Goal: Task Accomplishment & Management: Manage account settings

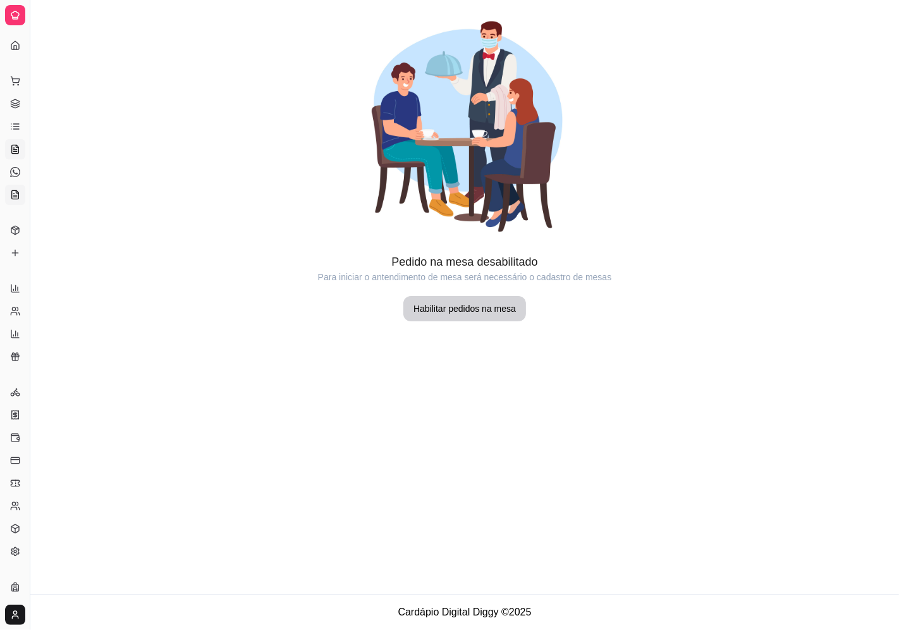
click at [14, 197] on icon at bounding box center [14, 197] width 3 height 0
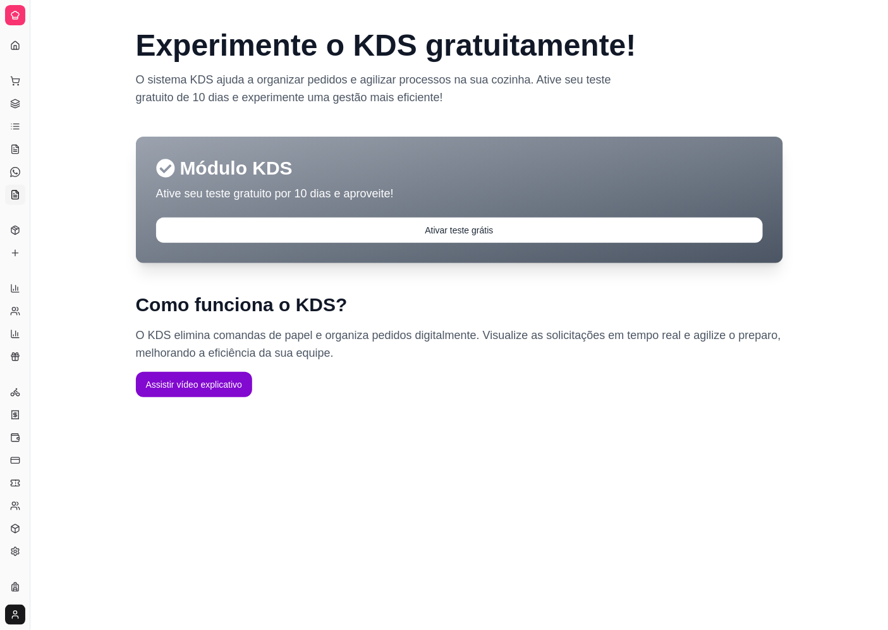
click at [17, 274] on div "Relatórios" at bounding box center [15, 268] width 20 height 20
click at [16, 349] on icon at bounding box center [15, 349] width 10 height 10
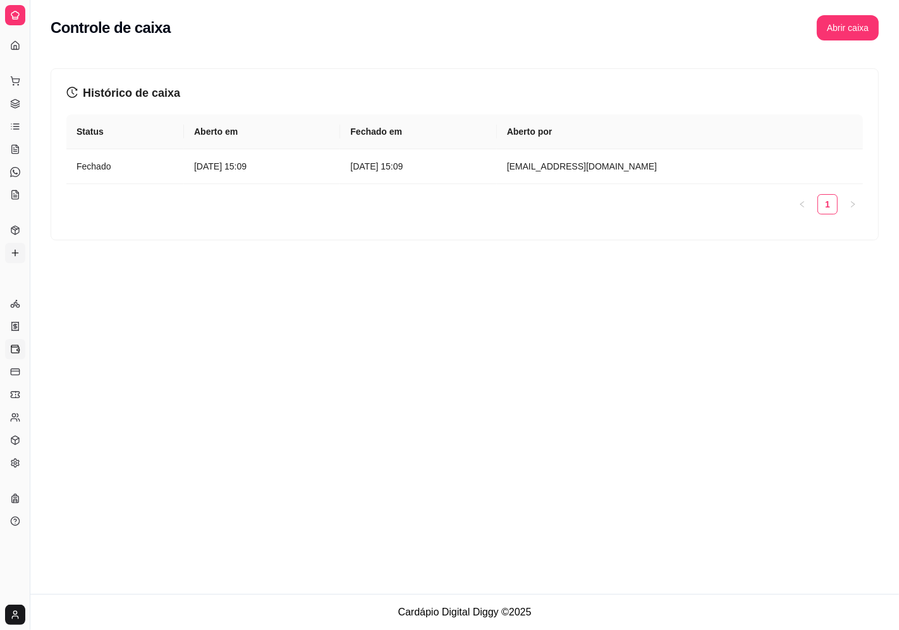
click at [13, 253] on icon at bounding box center [15, 253] width 6 height 0
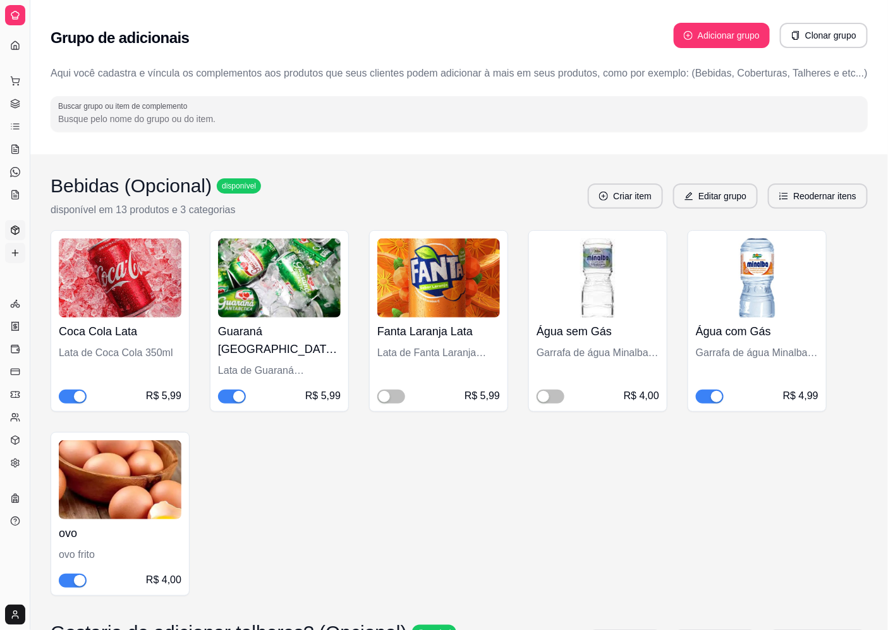
click at [23, 229] on link "Produtos" at bounding box center [15, 230] width 20 height 20
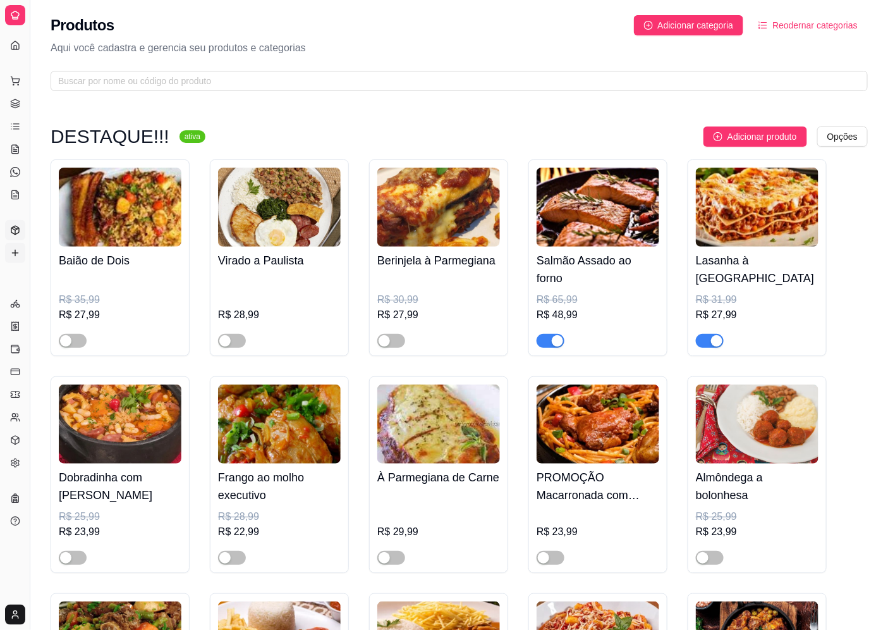
click at [16, 254] on icon at bounding box center [15, 253] width 10 height 10
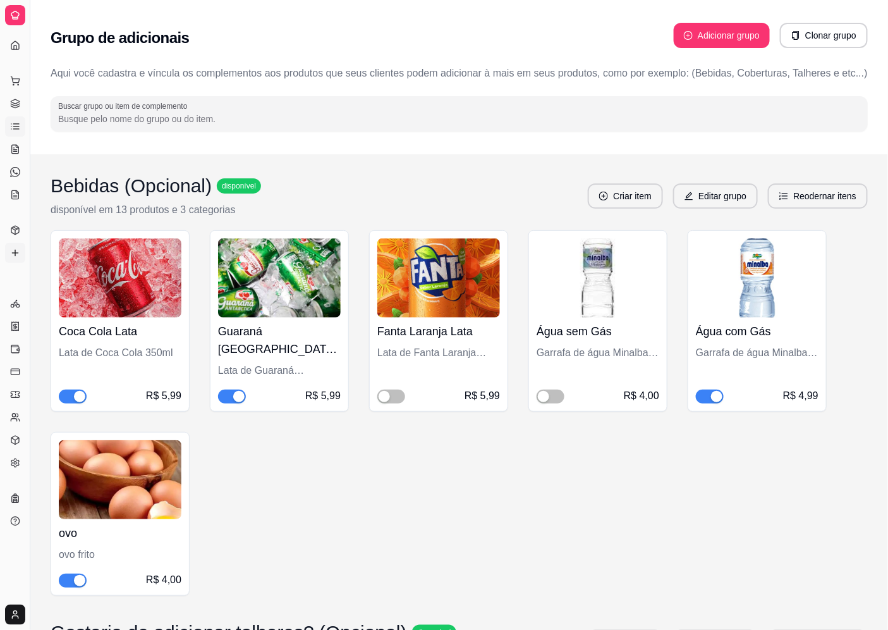
click at [11, 124] on icon at bounding box center [11, 124] width 0 height 0
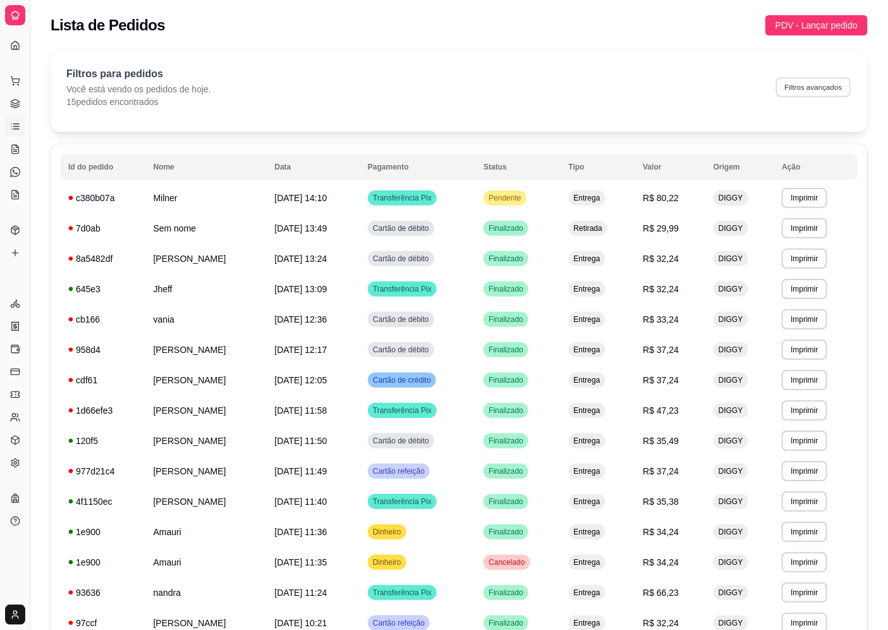
click at [814, 83] on button "Filtros avançados" at bounding box center [813, 87] width 75 height 20
select select "0"
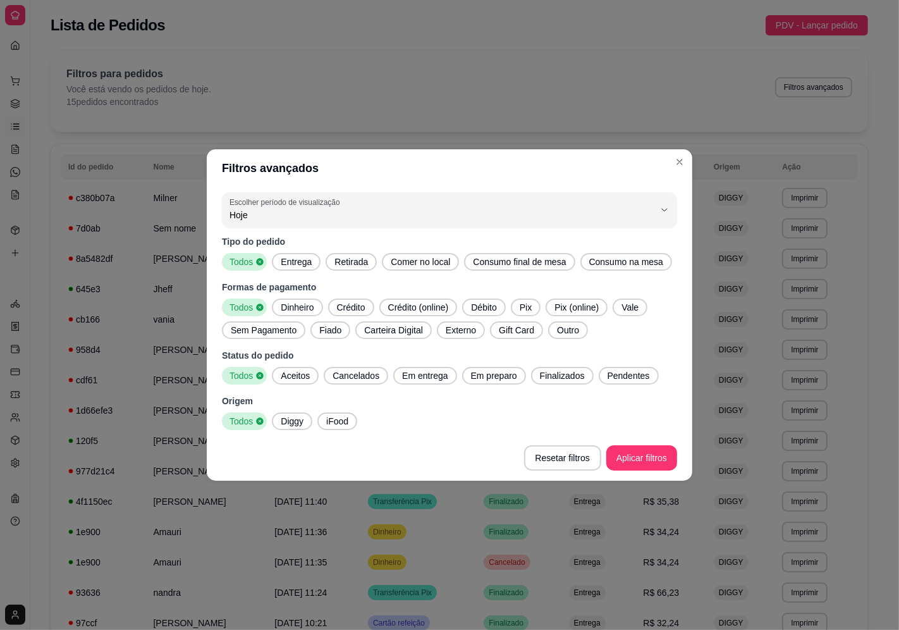
click at [522, 305] on span "Pix" at bounding box center [526, 307] width 22 height 13
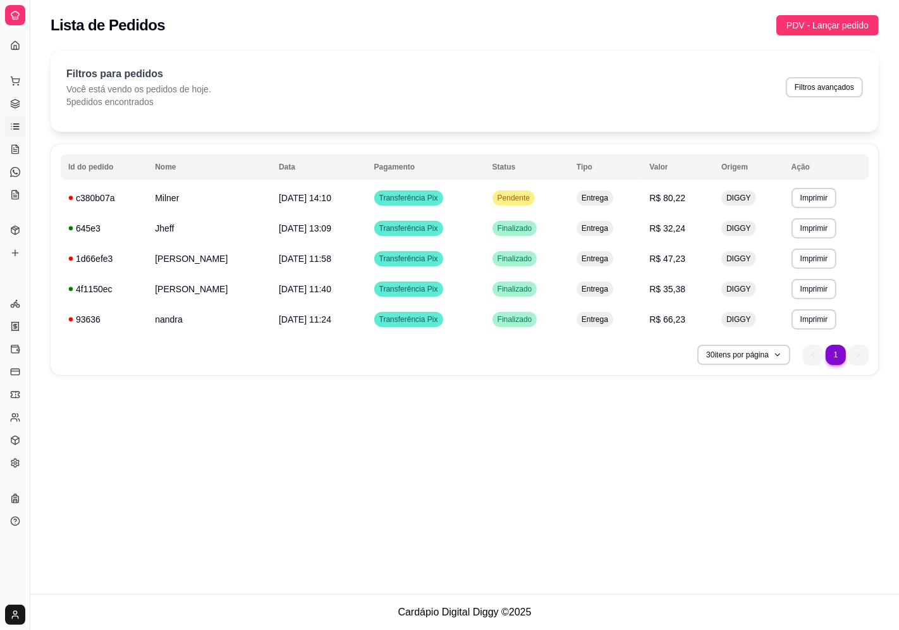
click at [483, 39] on div "Lista de Pedidos PDV - Lançar pedido" at bounding box center [464, 21] width 869 height 43
click at [852, 86] on button "Filtros avançados" at bounding box center [824, 87] width 77 height 20
select select "0"
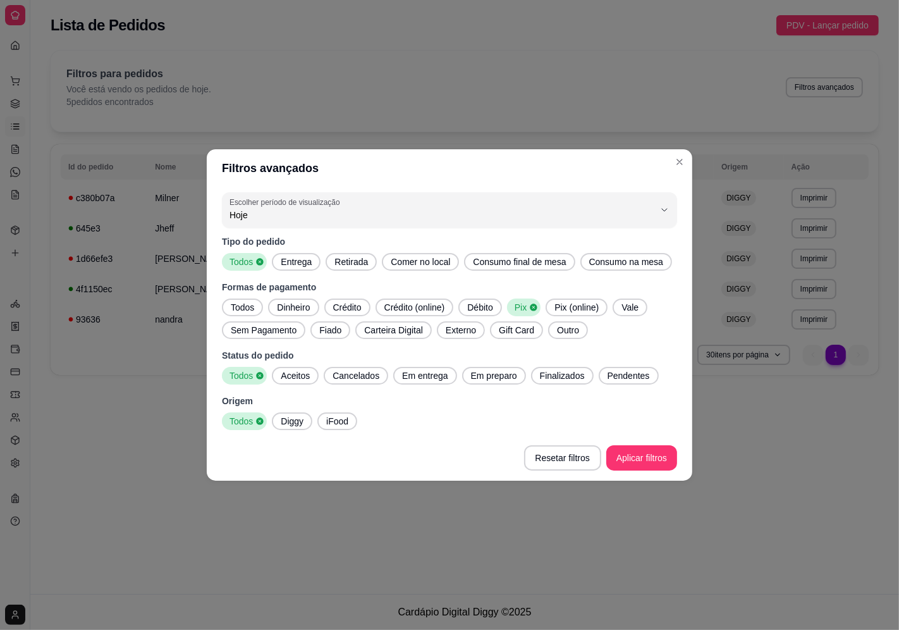
click at [292, 311] on span "Dinheiro" at bounding box center [293, 307] width 43 height 13
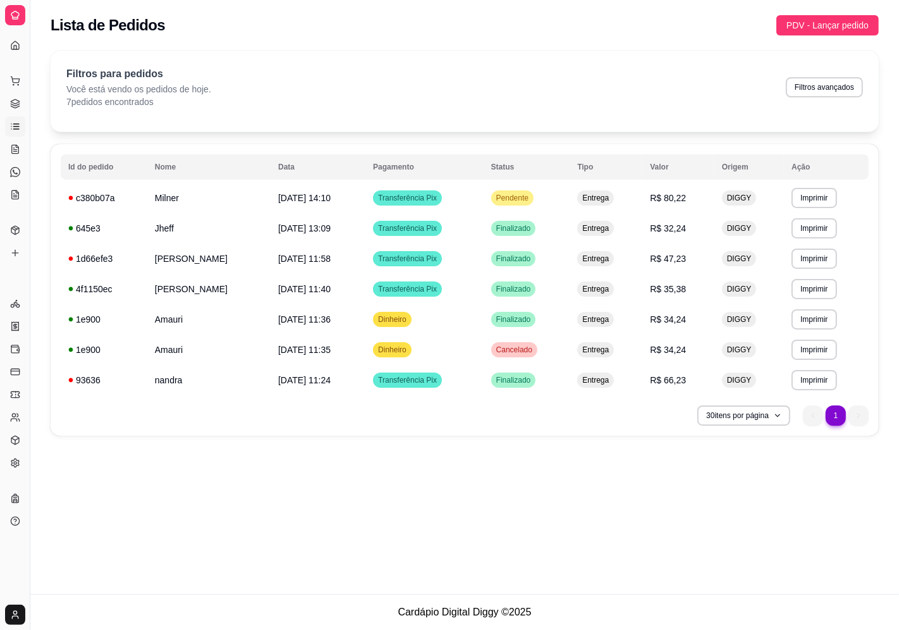
click at [632, 457] on div "**********" at bounding box center [464, 297] width 869 height 594
click at [823, 87] on button "Filtros avançados" at bounding box center [824, 87] width 77 height 20
select select "0"
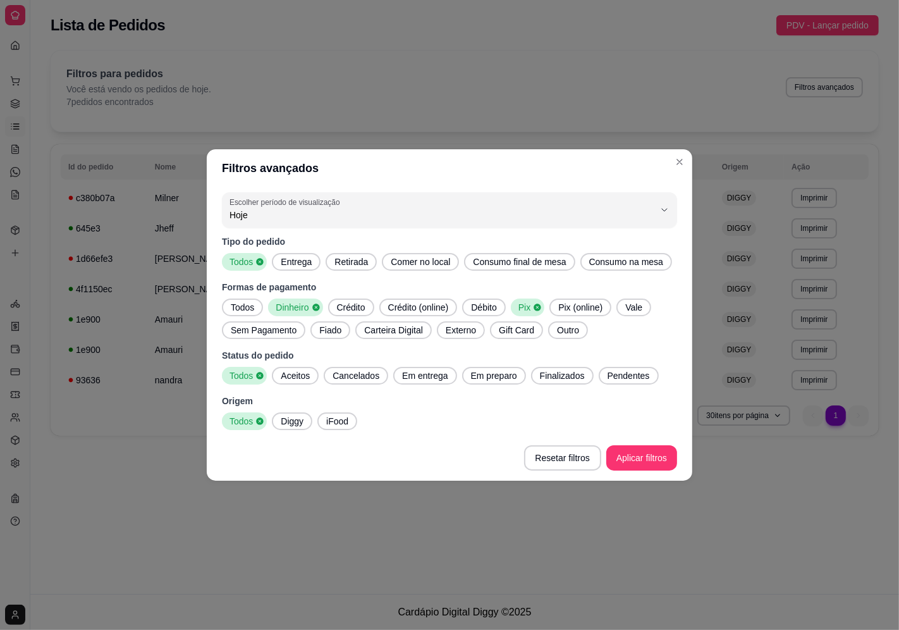
drag, startPoint x: 238, startPoint y: 304, endPoint x: 283, endPoint y: 307, distance: 44.4
click at [242, 304] on span "Todos" at bounding box center [243, 307] width 34 height 13
click at [300, 308] on span "Dinheiro" at bounding box center [297, 307] width 43 height 13
click at [640, 465] on footer "Resetar filtros Aplicar filtros" at bounding box center [450, 458] width 486 height 46
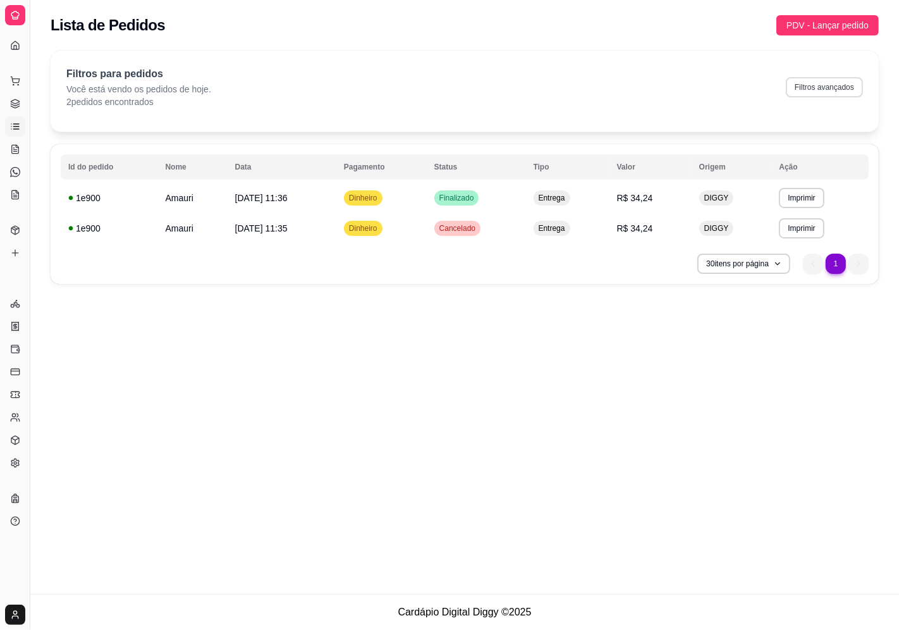
click at [813, 85] on button "Filtros avançados" at bounding box center [824, 87] width 77 height 20
select select "0"
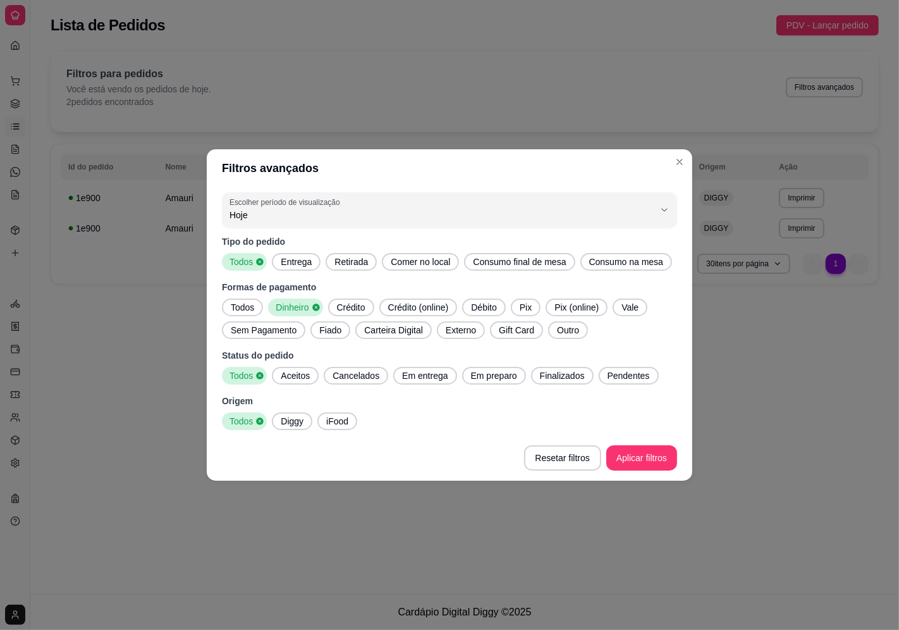
click at [252, 307] on span "Todos" at bounding box center [243, 307] width 34 height 13
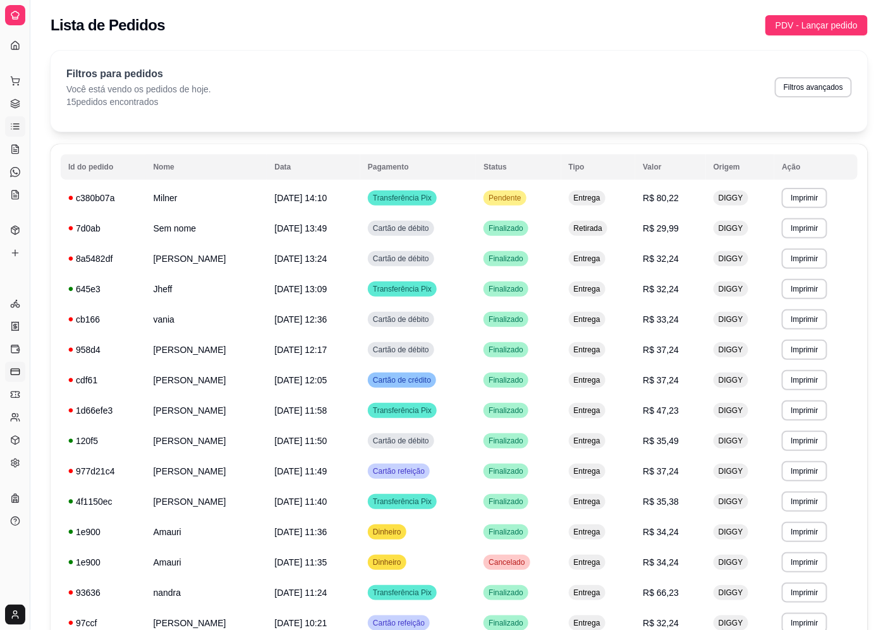
click at [17, 364] on link "Controle de fiado" at bounding box center [15, 372] width 20 height 20
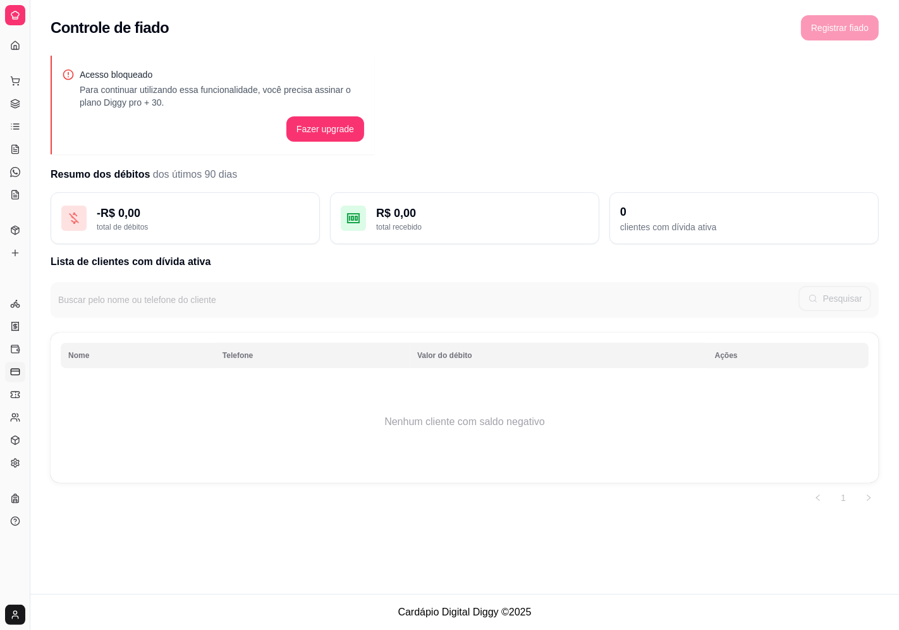
click at [20, 371] on link "Controle de fiado" at bounding box center [15, 372] width 20 height 20
click at [21, 350] on link "Controle de caixa" at bounding box center [15, 349] width 20 height 20
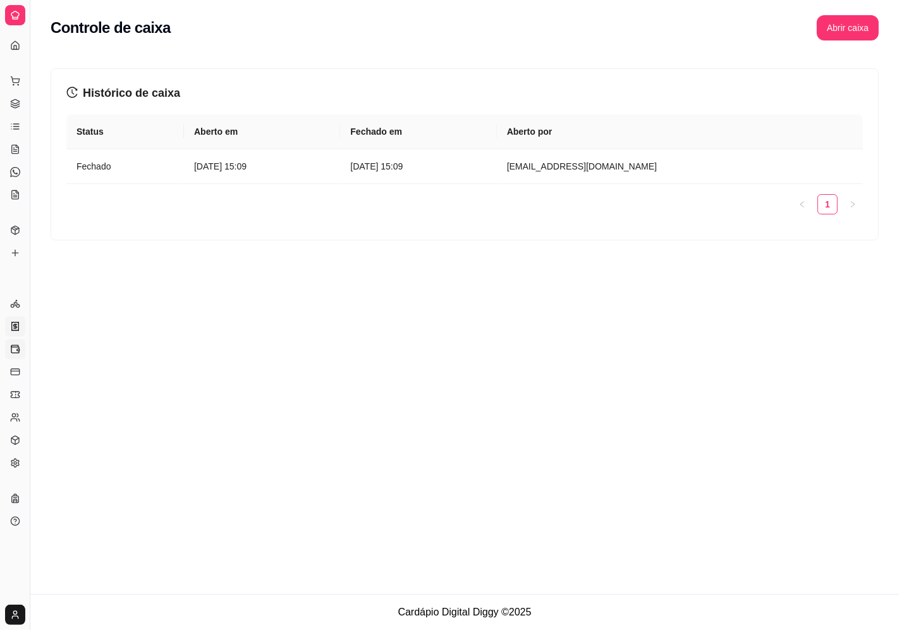
click at [16, 329] on icon at bounding box center [15, 326] width 10 height 10
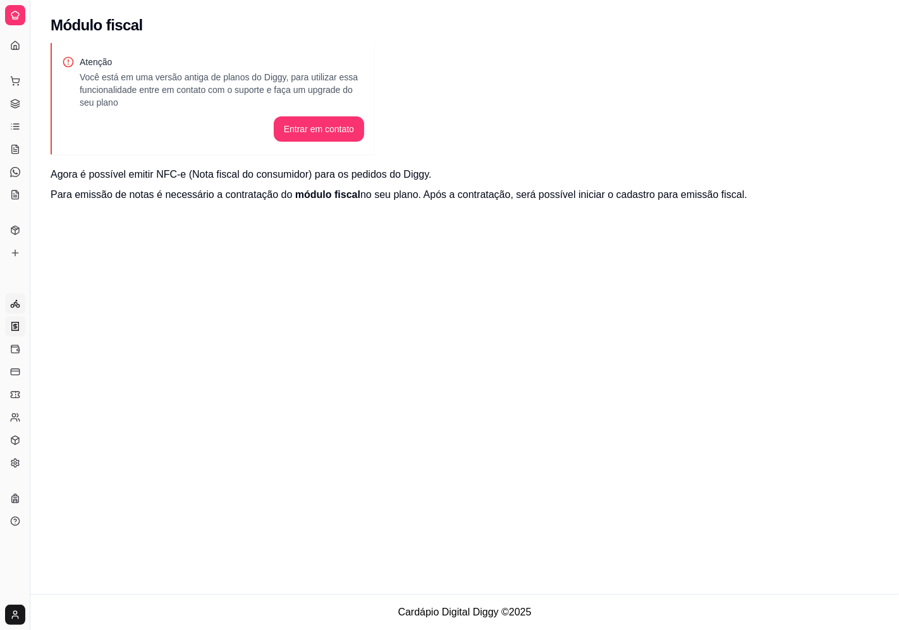
click at [16, 300] on circle at bounding box center [16, 300] width 1 height 1
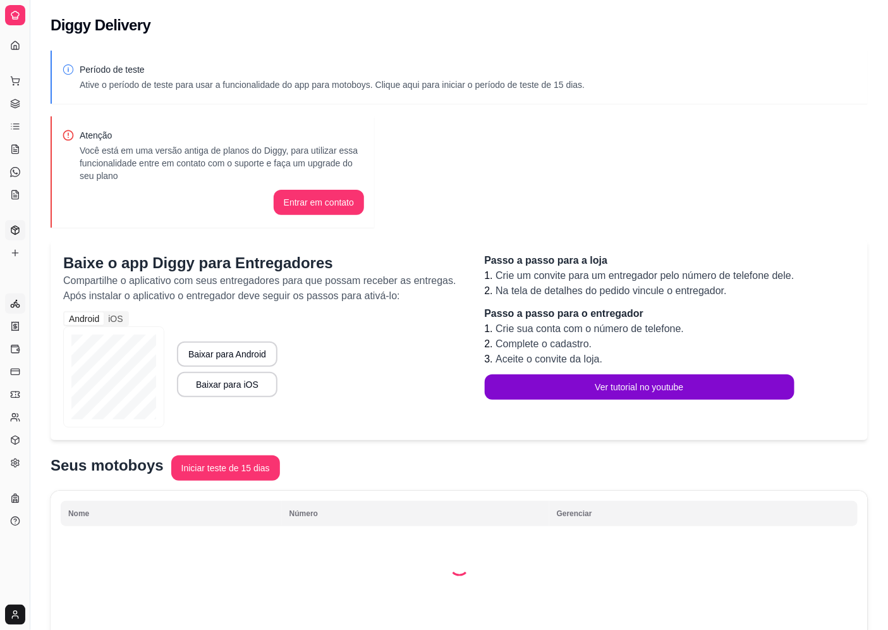
click at [14, 223] on link "Produtos" at bounding box center [15, 230] width 20 height 20
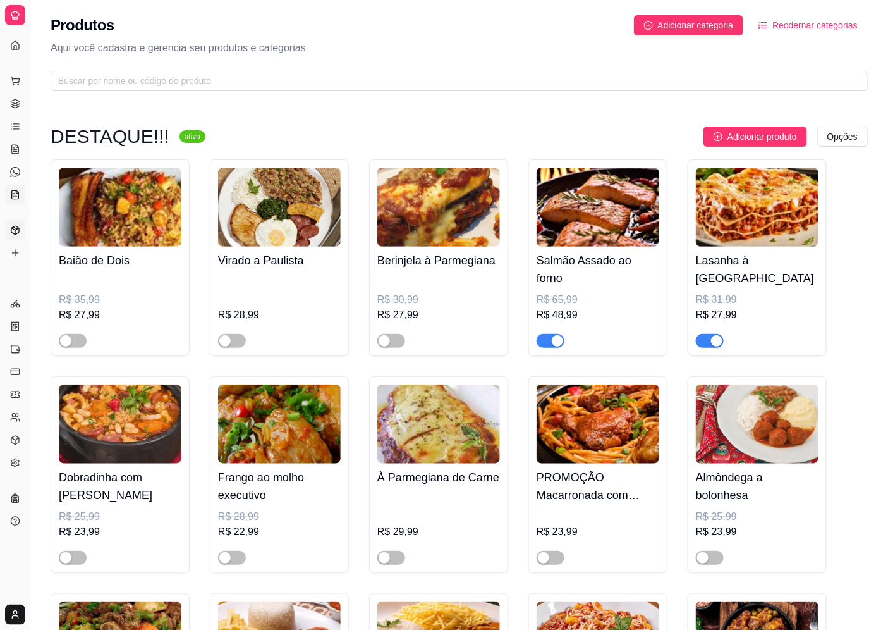
click at [14, 197] on icon at bounding box center [15, 195] width 10 height 10
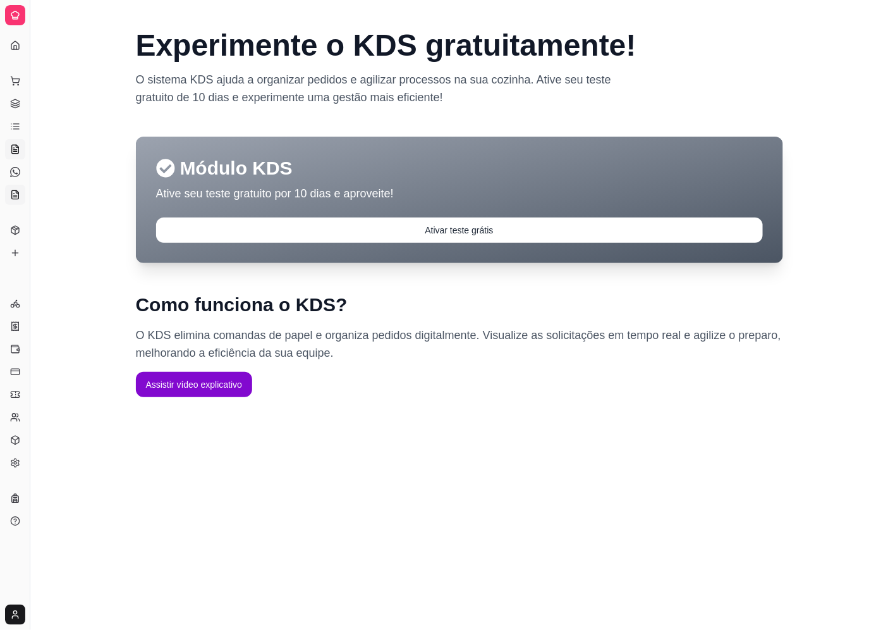
click at [22, 144] on link "Salão / Mesas" at bounding box center [15, 149] width 20 height 20
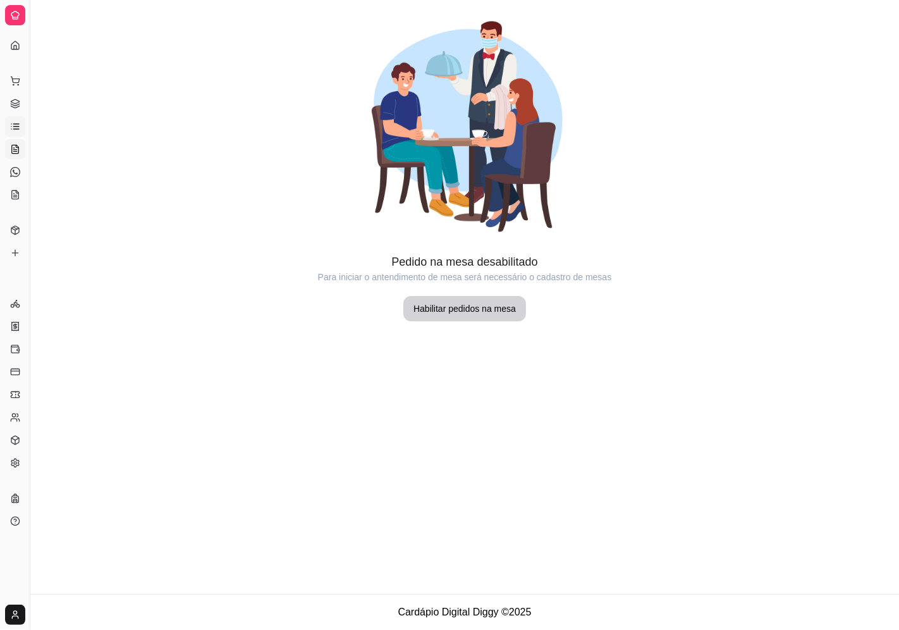
click at [13, 124] on icon at bounding box center [16, 124] width 6 height 0
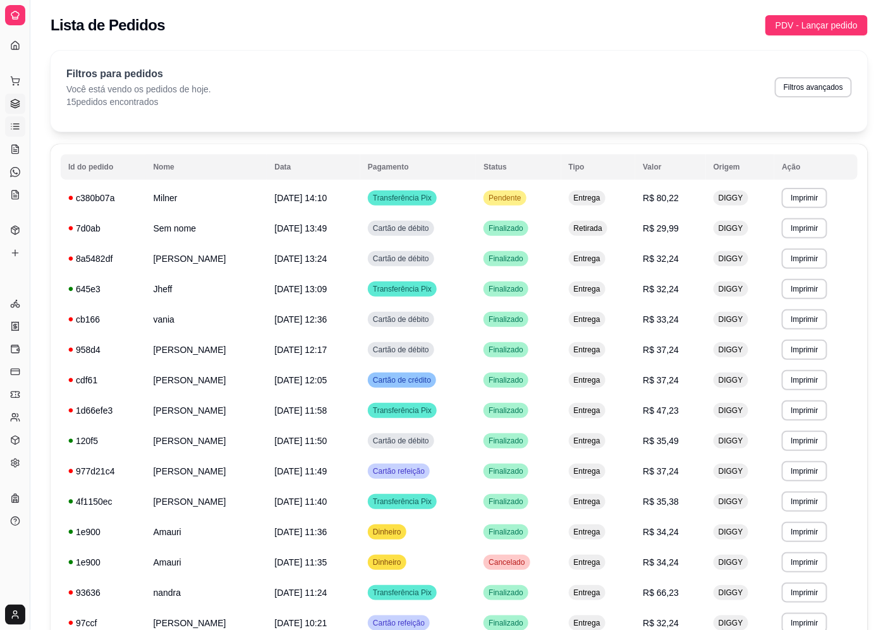
click at [15, 104] on icon at bounding box center [15, 101] width 8 height 4
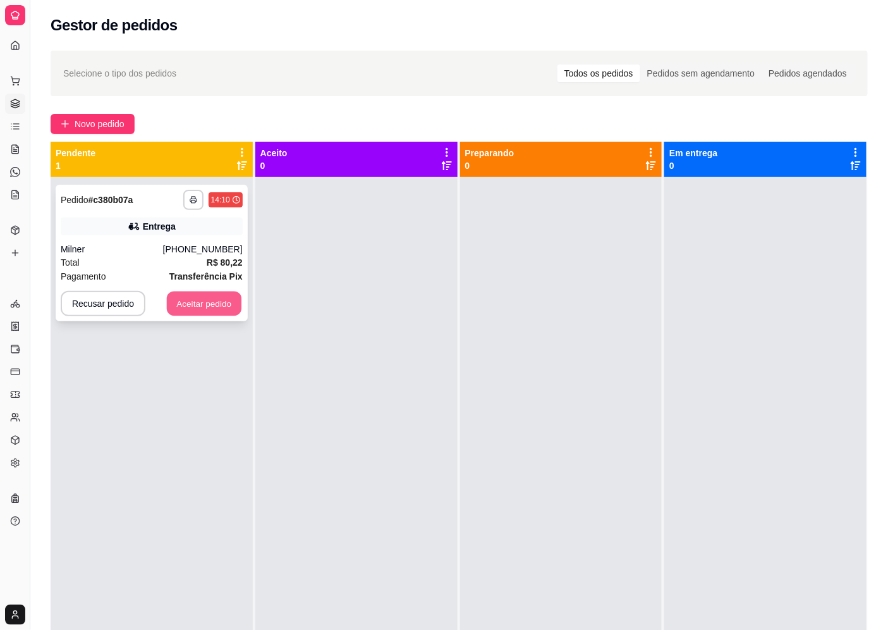
click at [234, 302] on button "Aceitar pedido" at bounding box center [204, 303] width 75 height 25
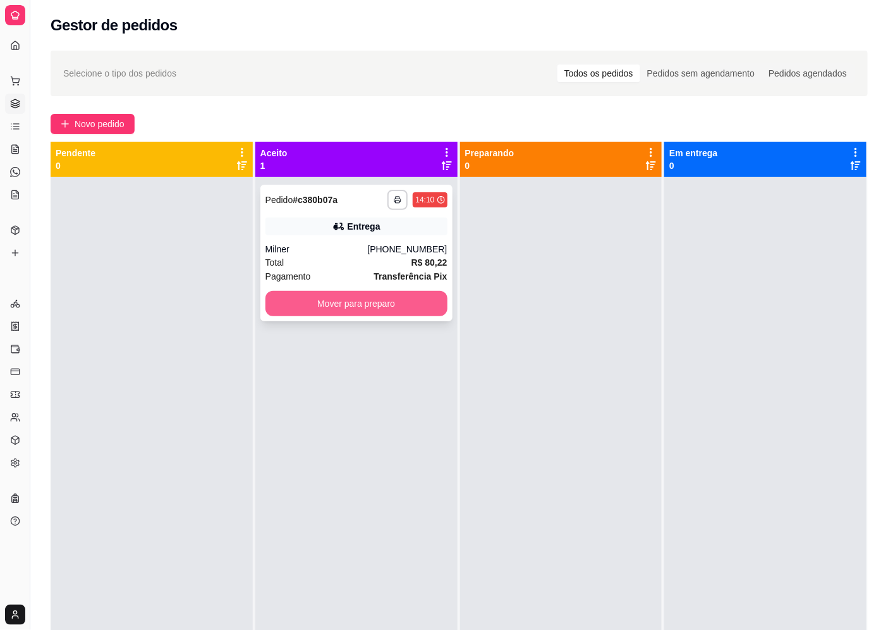
click at [438, 307] on button "Mover para preparo" at bounding box center [357, 303] width 182 height 25
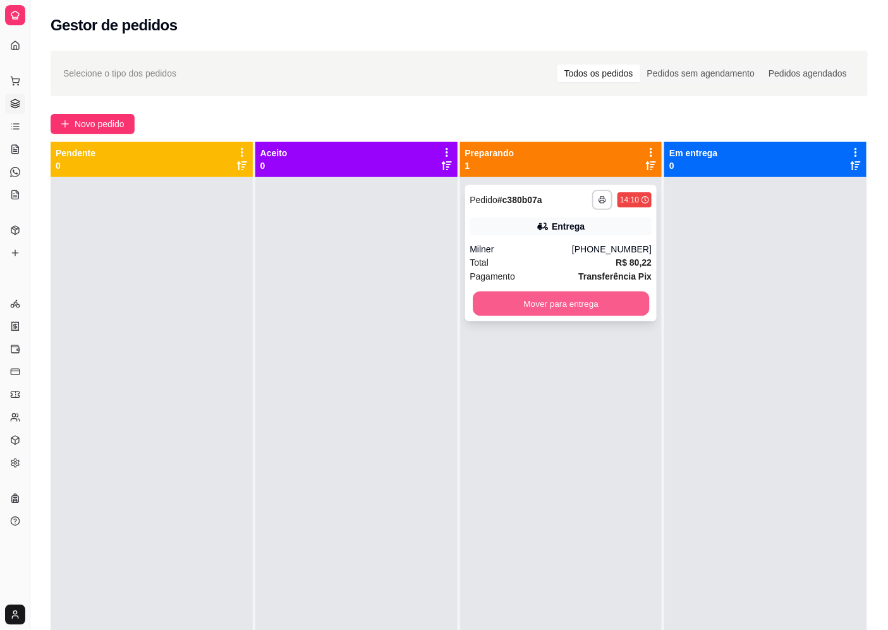
click at [642, 312] on button "Mover para entrega" at bounding box center [561, 303] width 176 height 25
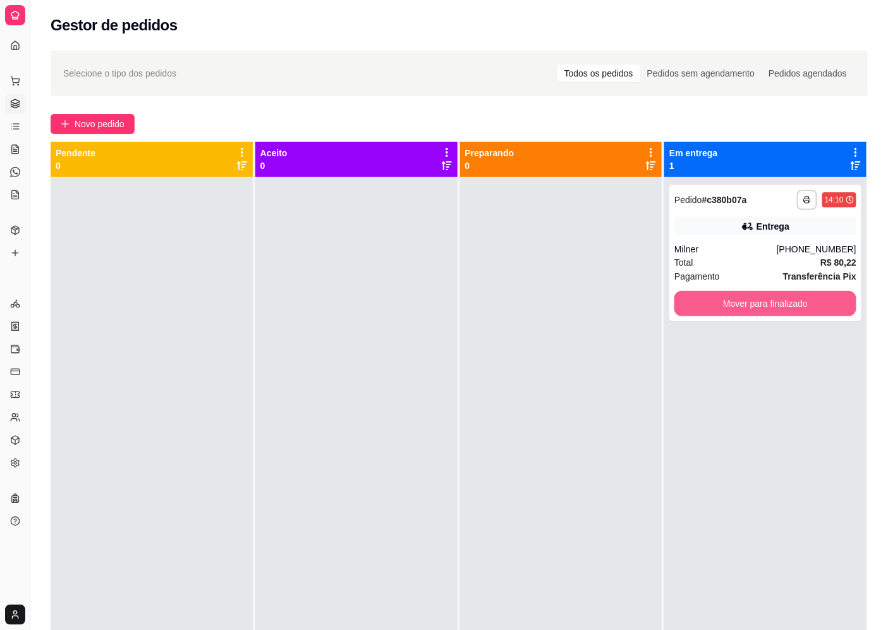
click at [692, 308] on button "Mover para finalizado" at bounding box center [766, 303] width 182 height 25
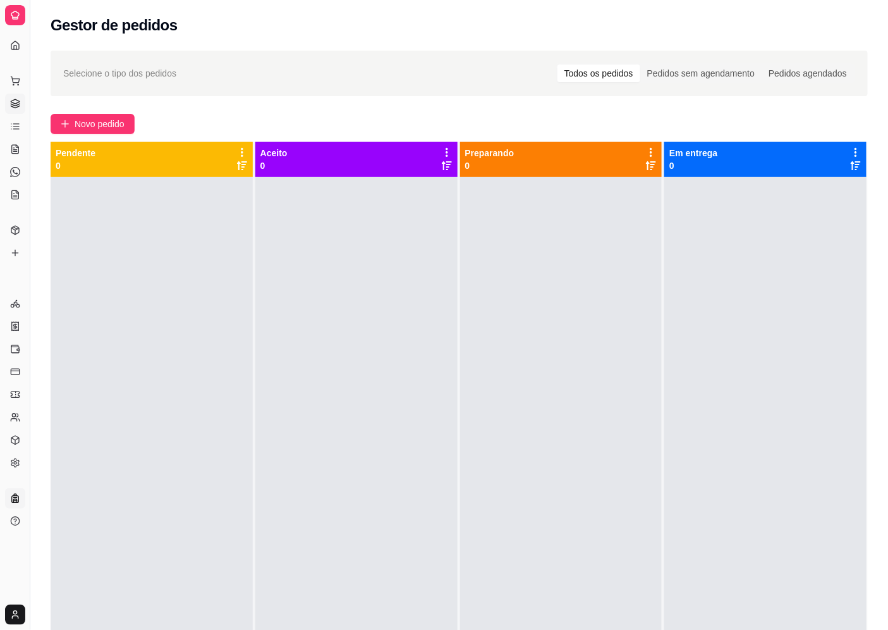
click at [12, 501] on icon at bounding box center [15, 499] width 7 height 7
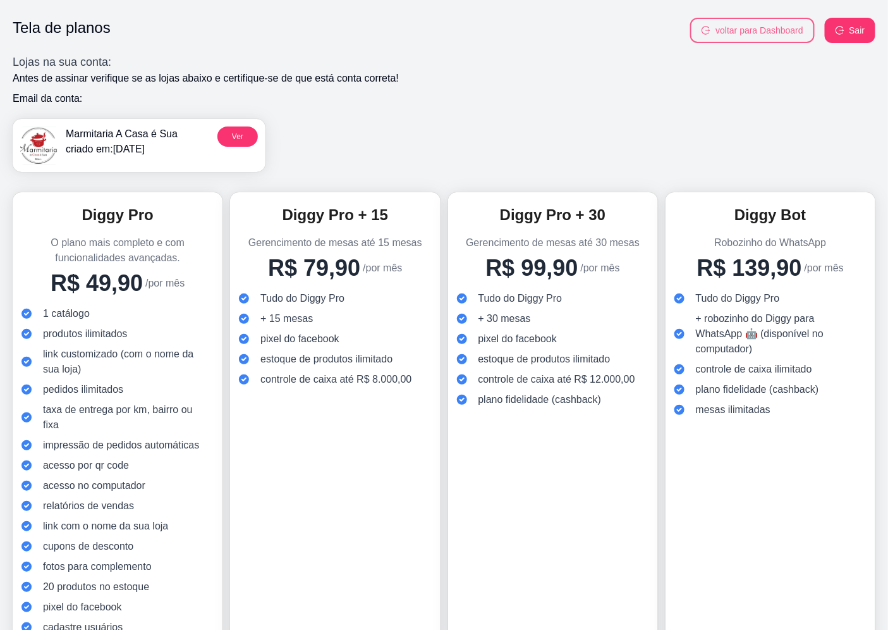
click at [794, 26] on button "voltar para Dashboard" at bounding box center [752, 30] width 125 height 25
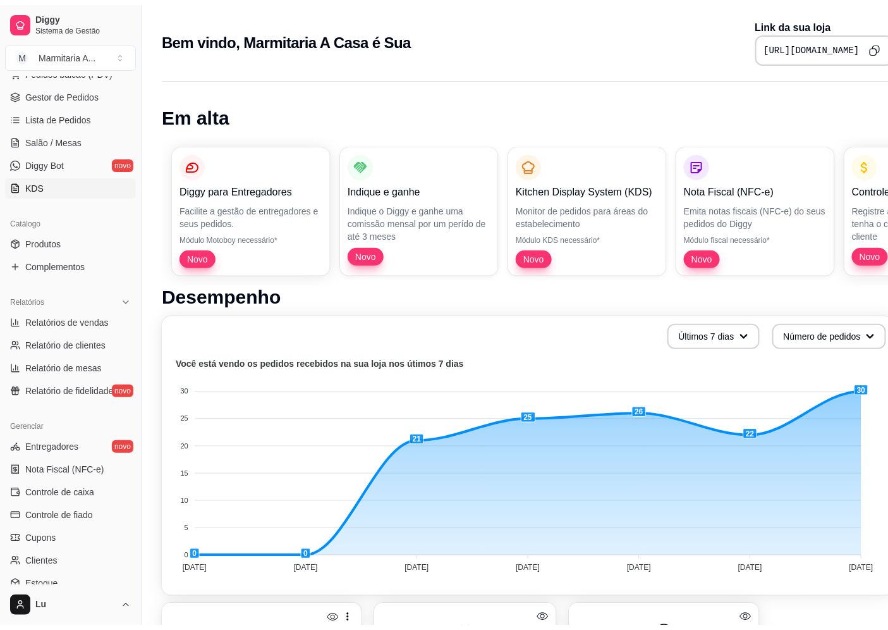
scroll to position [211, 0]
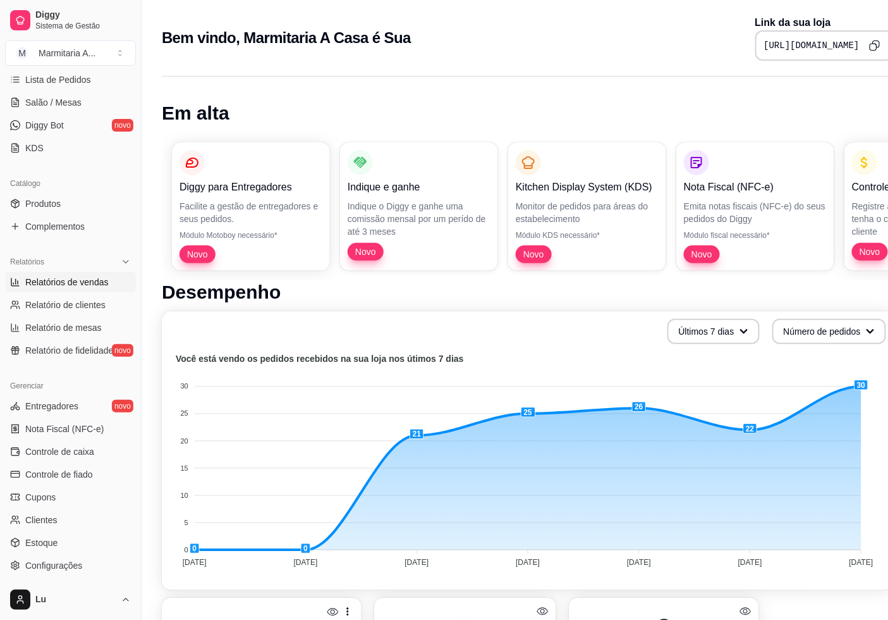
click at [106, 282] on link "Relatórios de vendas" at bounding box center [70, 282] width 131 height 20
select select "ALL"
select select "0"
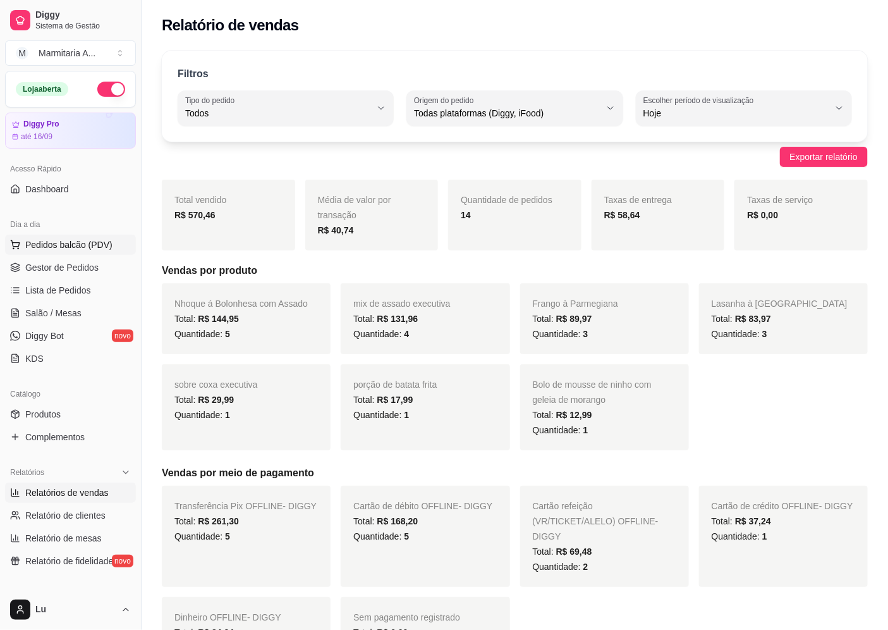
click at [117, 245] on button "Pedidos balcão (PDV)" at bounding box center [70, 245] width 131 height 20
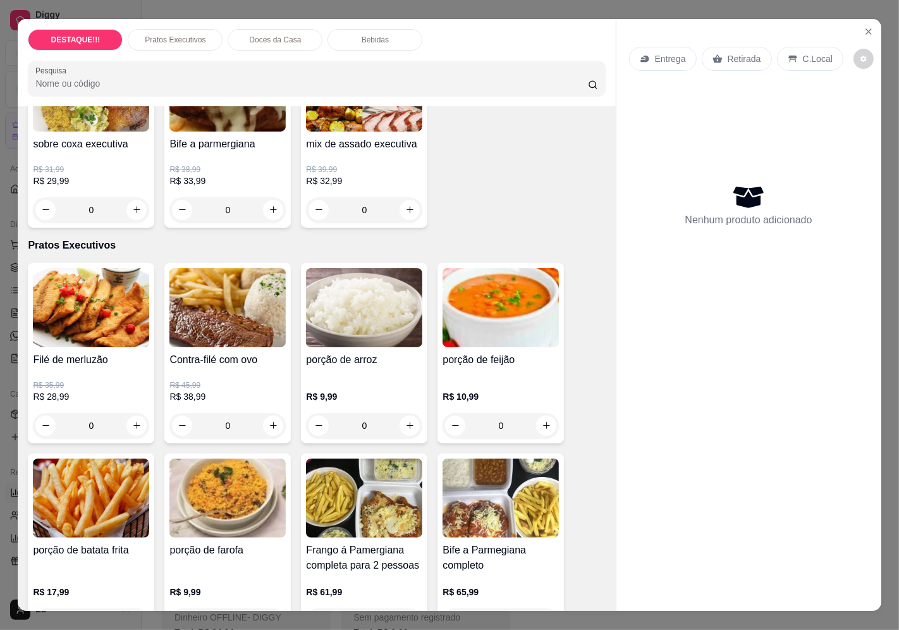
scroll to position [491, 0]
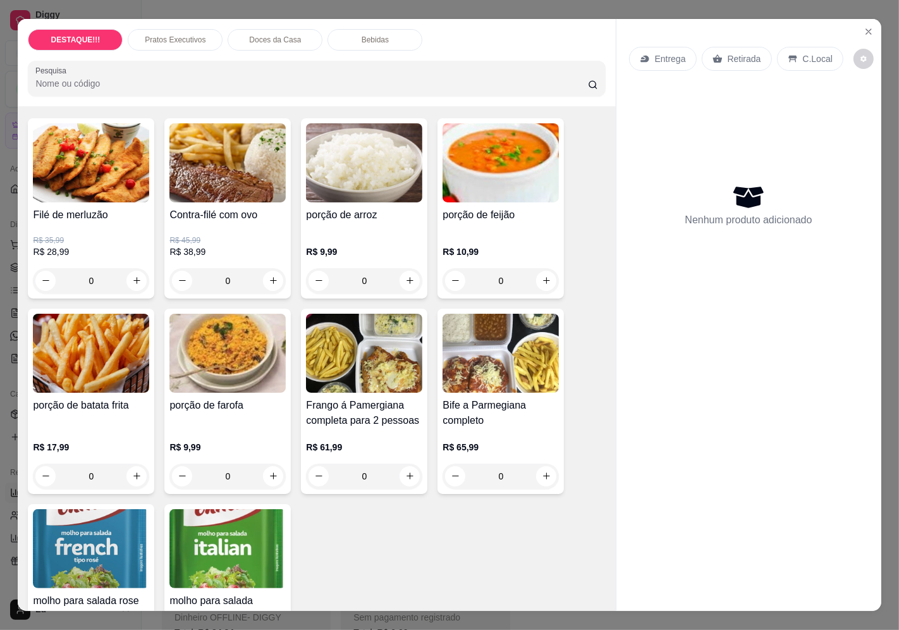
drag, startPoint x: 751, startPoint y: 42, endPoint x: 747, endPoint y: 54, distance: 12.4
click at [749, 47] on div "Retirada" at bounding box center [737, 59] width 70 height 24
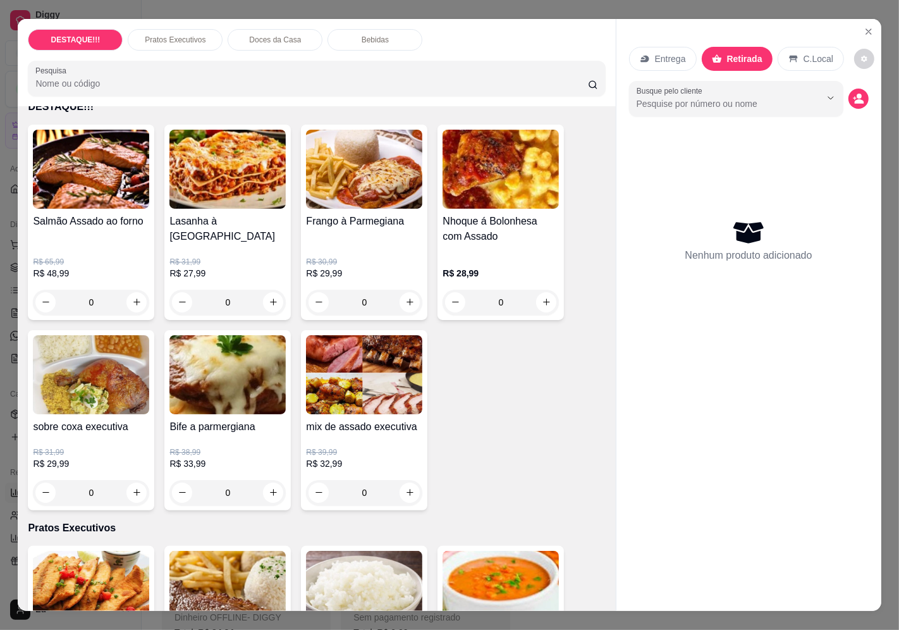
scroll to position [0, 0]
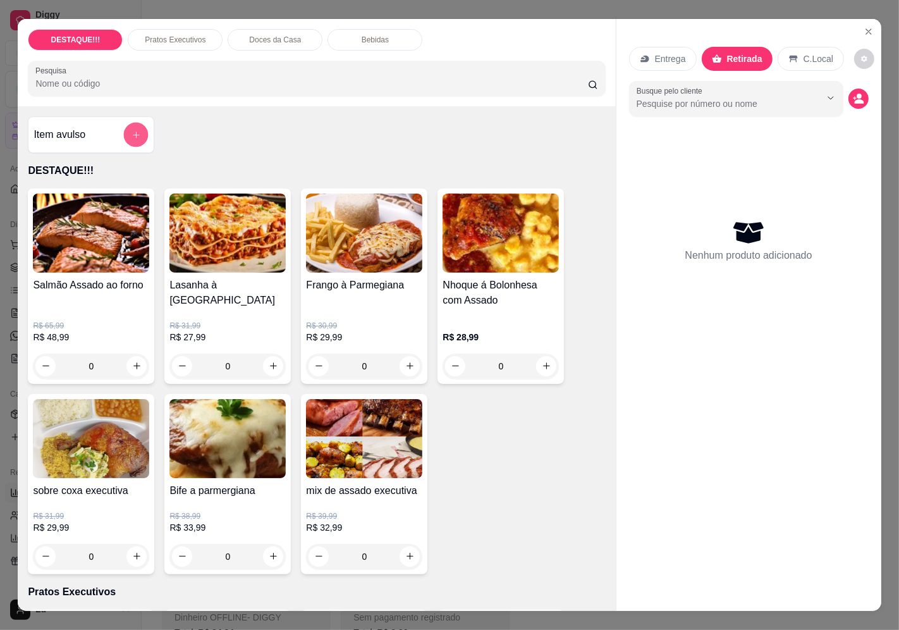
click at [138, 133] on button "add-separate-item" at bounding box center [136, 134] width 25 height 25
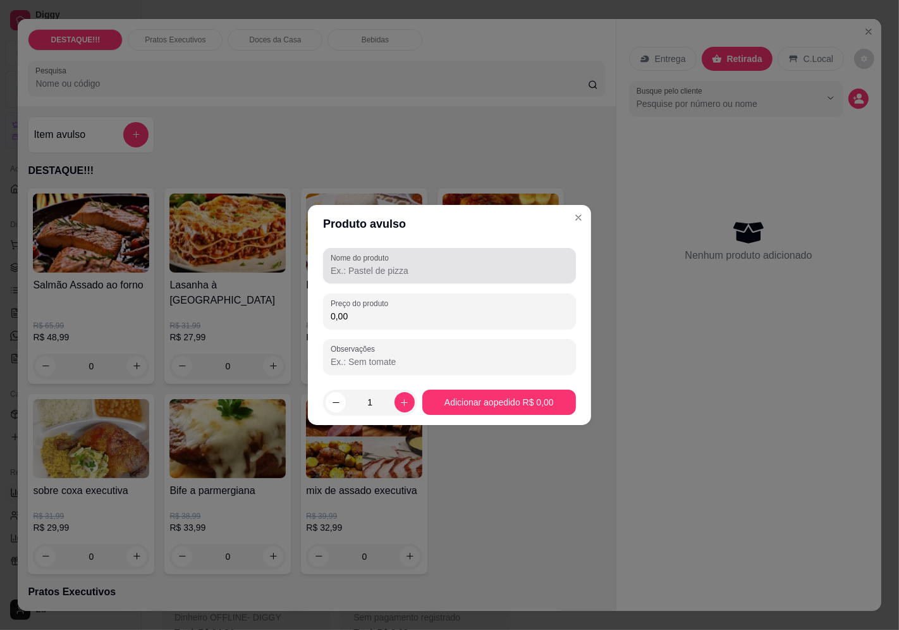
click at [382, 267] on input "Nome do produto" at bounding box center [450, 270] width 238 height 13
type input "mix assado"
click at [439, 315] on input "0,00" at bounding box center [450, 316] width 238 height 13
type input "20,00"
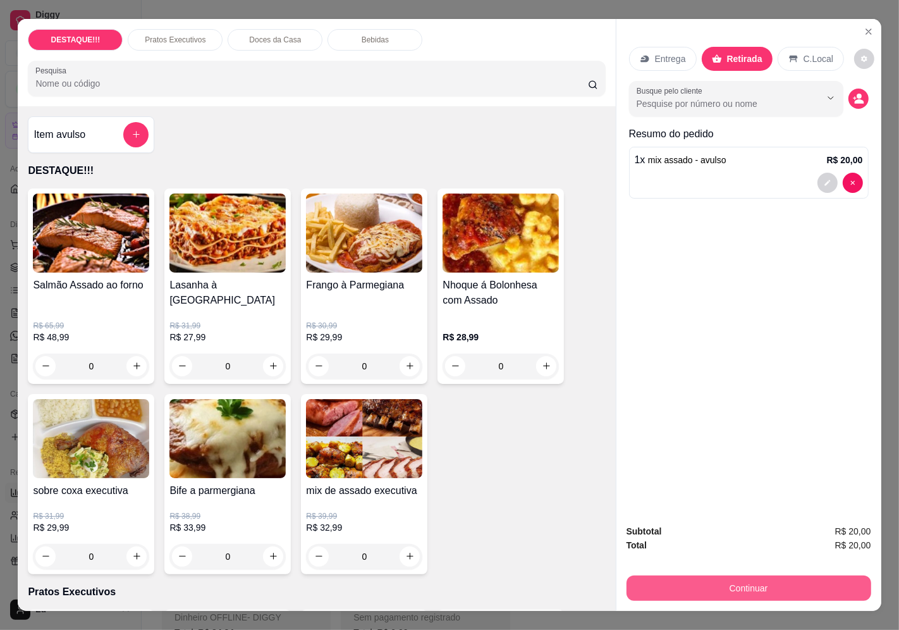
click at [838, 575] on button "Continuar" at bounding box center [749, 587] width 245 height 25
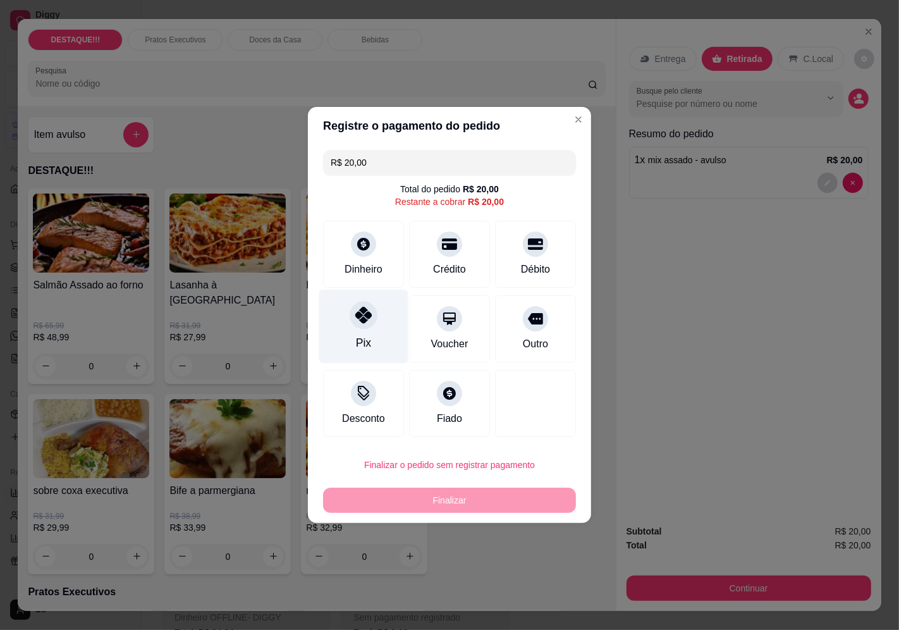
click at [367, 329] on div "Pix" at bounding box center [363, 327] width 89 height 74
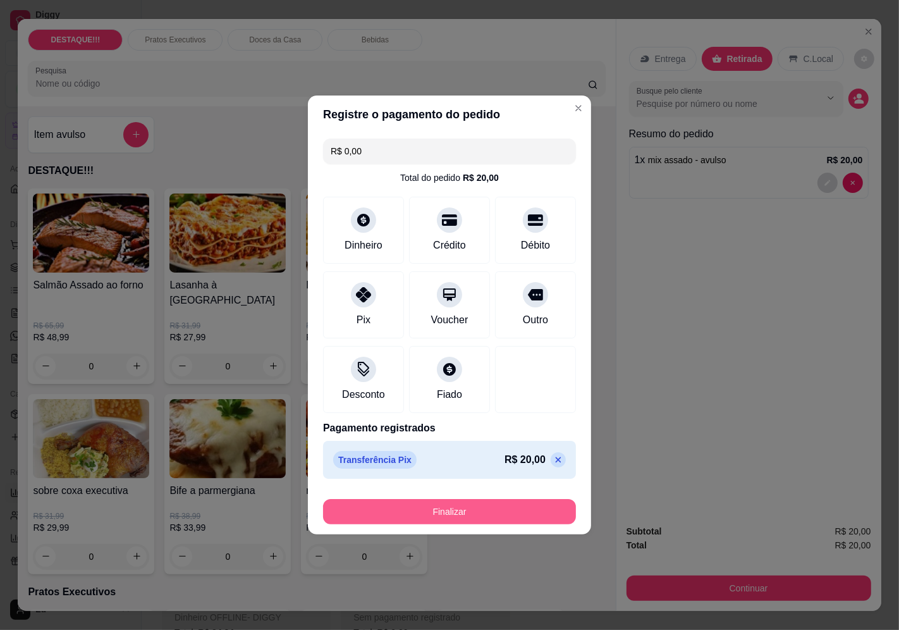
click at [500, 505] on button "Finalizar" at bounding box center [449, 511] width 253 height 25
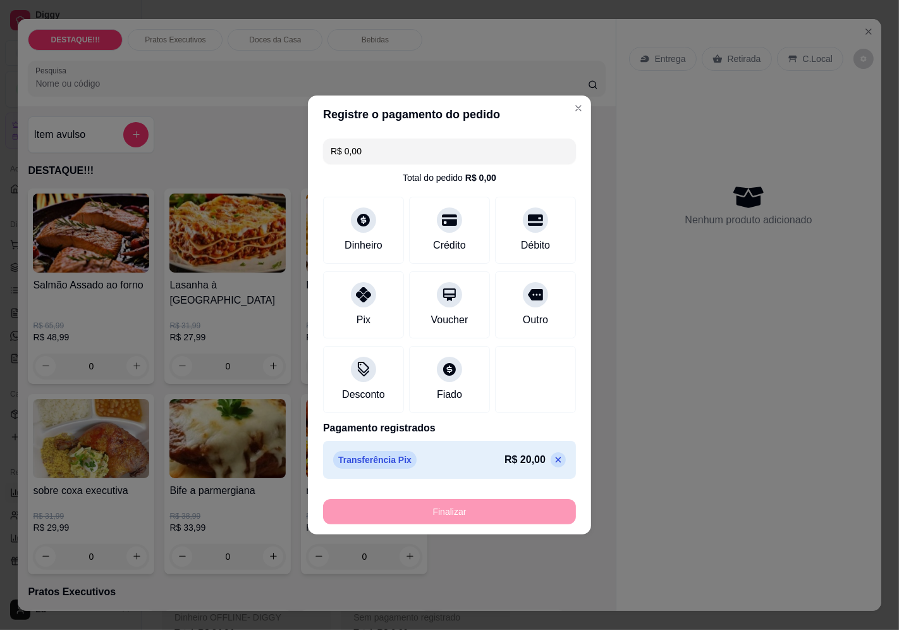
type input "-R$ 20,00"
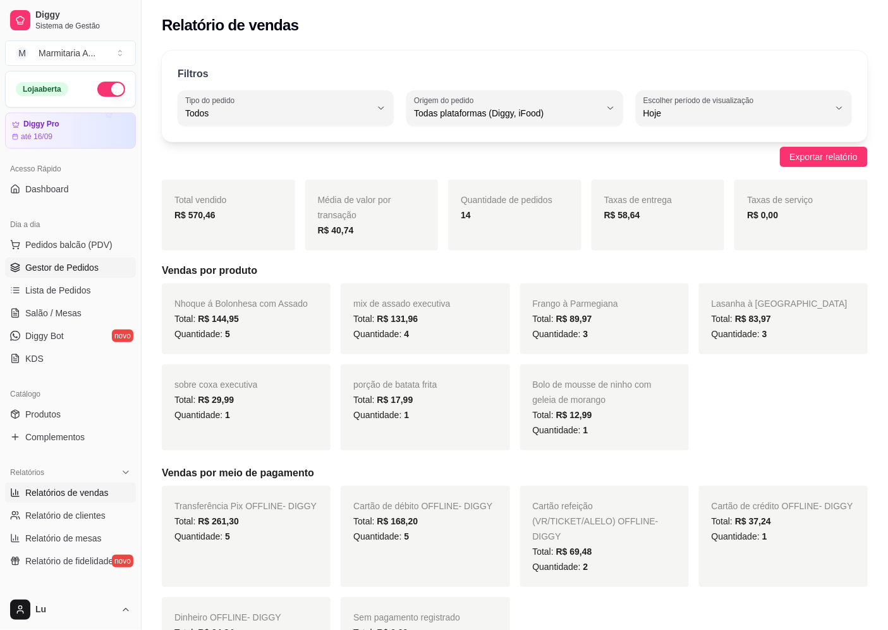
click at [106, 272] on link "Gestor de Pedidos" at bounding box center [70, 267] width 131 height 20
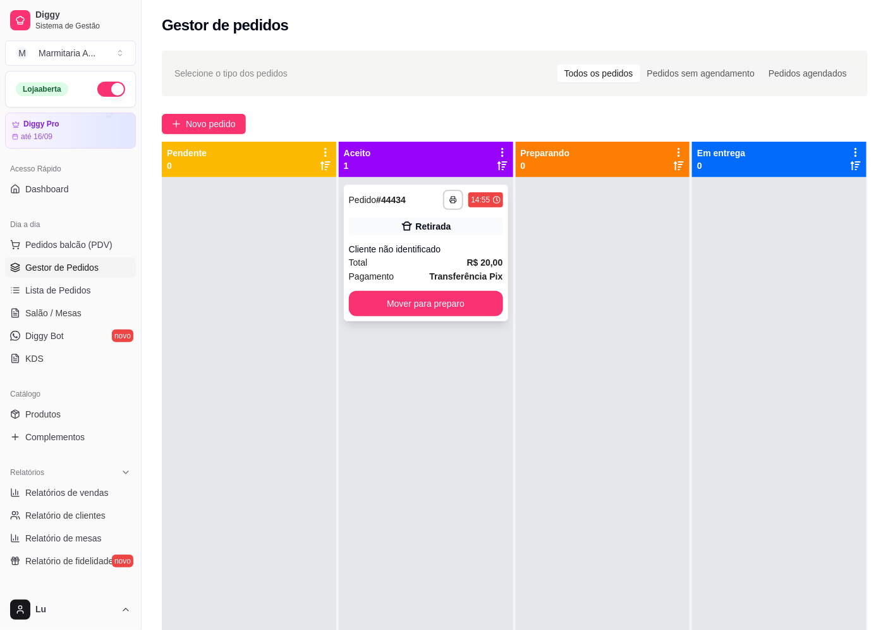
click at [431, 231] on div "Retirada" at bounding box center [433, 226] width 35 height 13
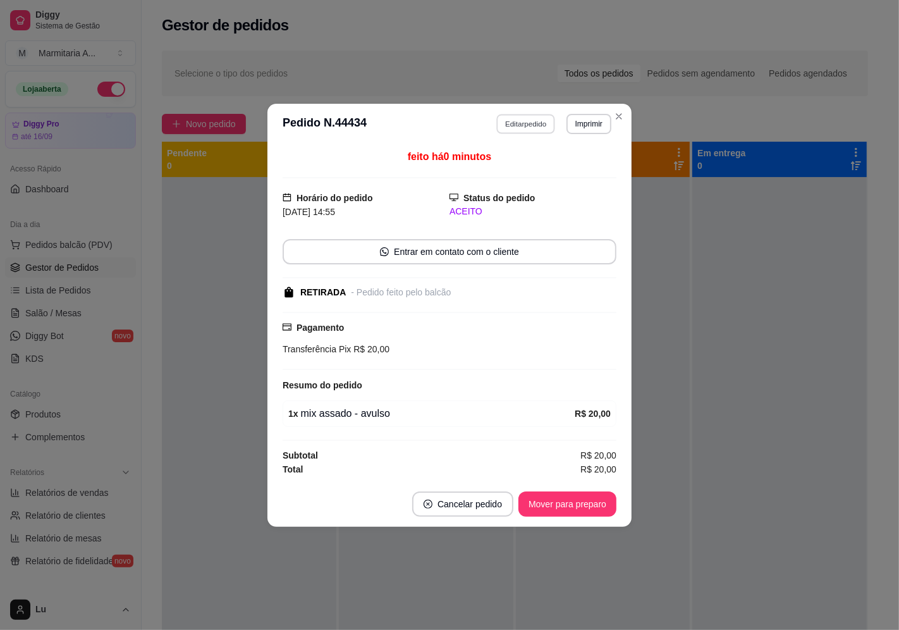
click at [545, 122] on button "Editar pedido" at bounding box center [526, 124] width 59 height 20
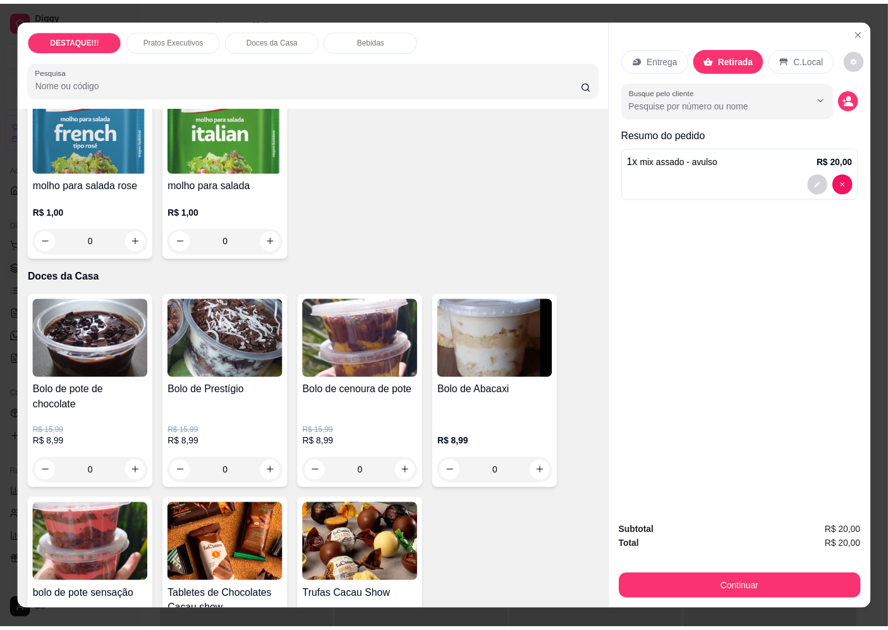
scroll to position [913, 0]
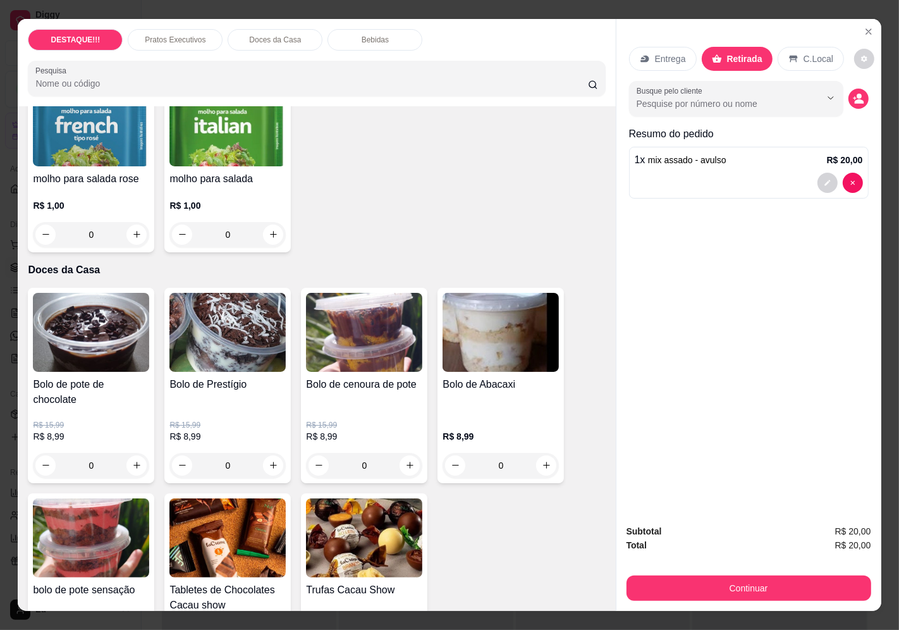
click at [357, 420] on p "R$ 15,99" at bounding box center [364, 425] width 116 height 10
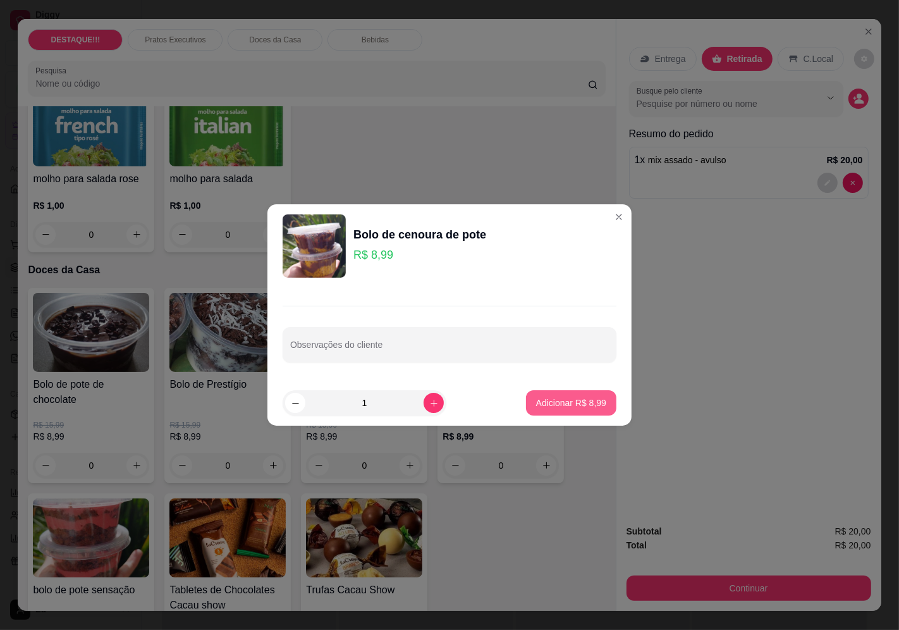
click at [597, 407] on button "Adicionar R$ 8,99" at bounding box center [571, 402] width 90 height 25
type input "1"
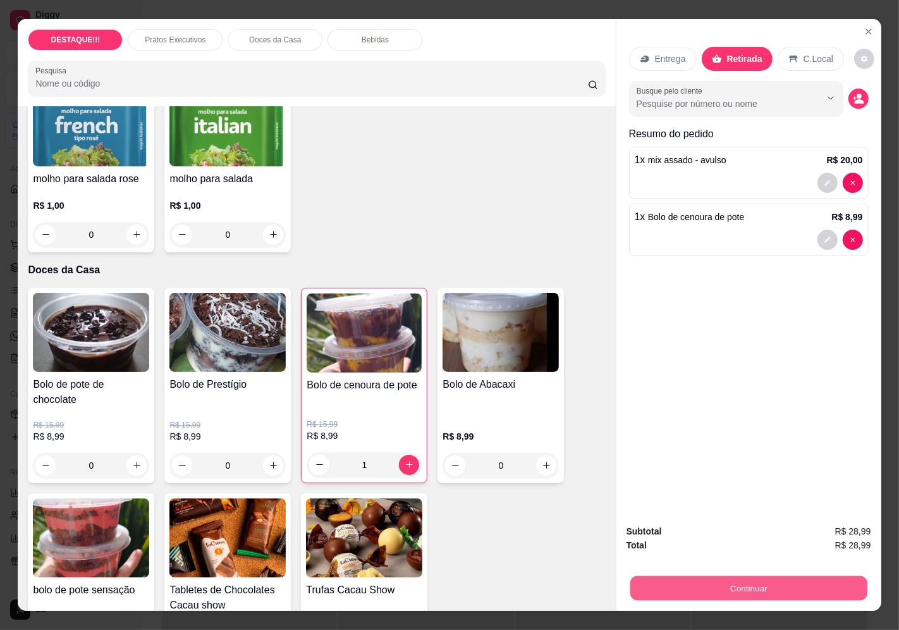
click at [839, 576] on button "Continuar" at bounding box center [748, 588] width 237 height 25
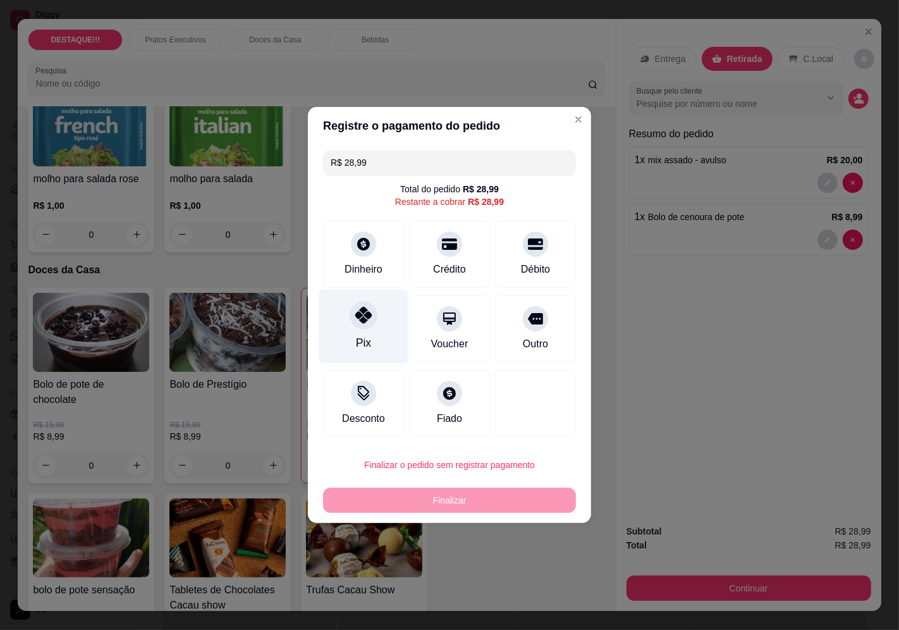
click at [363, 317] on icon at bounding box center [363, 315] width 16 height 16
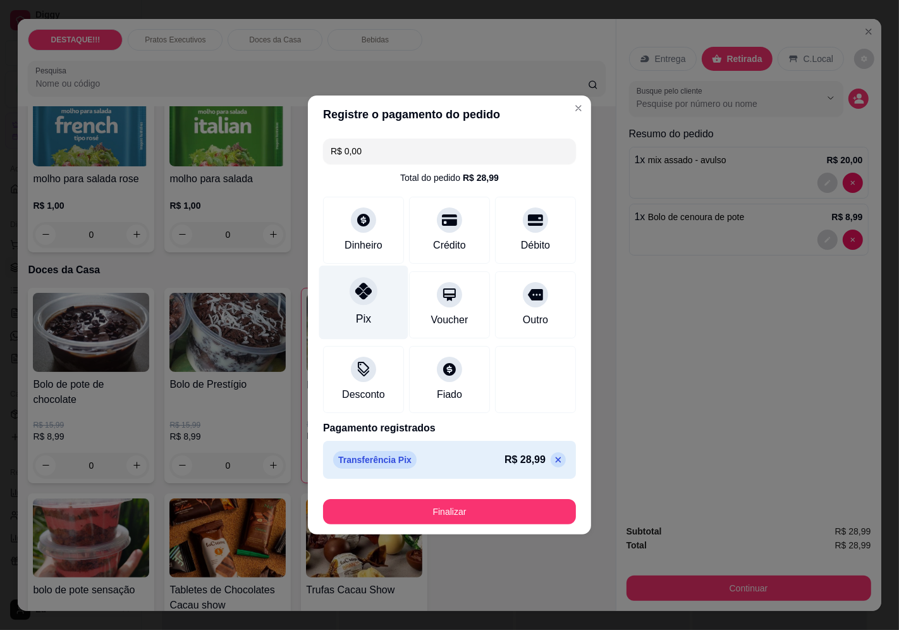
type input "R$ 0,00"
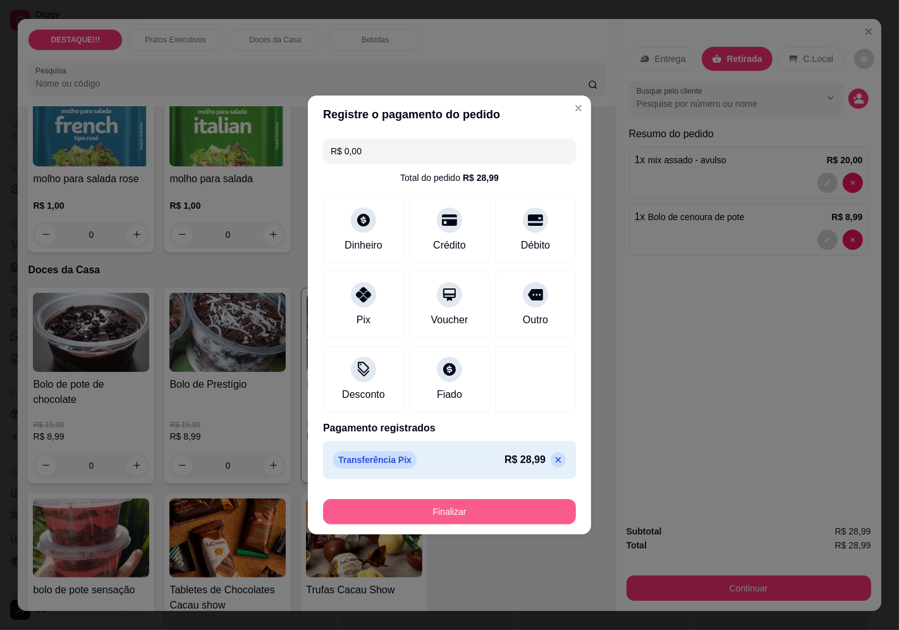
click at [462, 513] on button "Finalizar" at bounding box center [449, 511] width 253 height 25
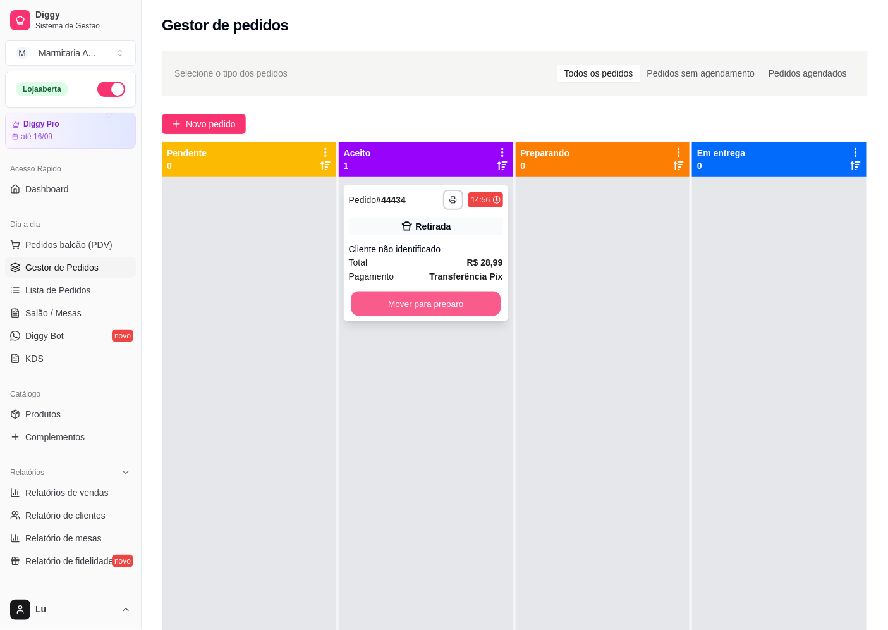
click at [450, 308] on button "Mover para preparo" at bounding box center [425, 303] width 149 height 25
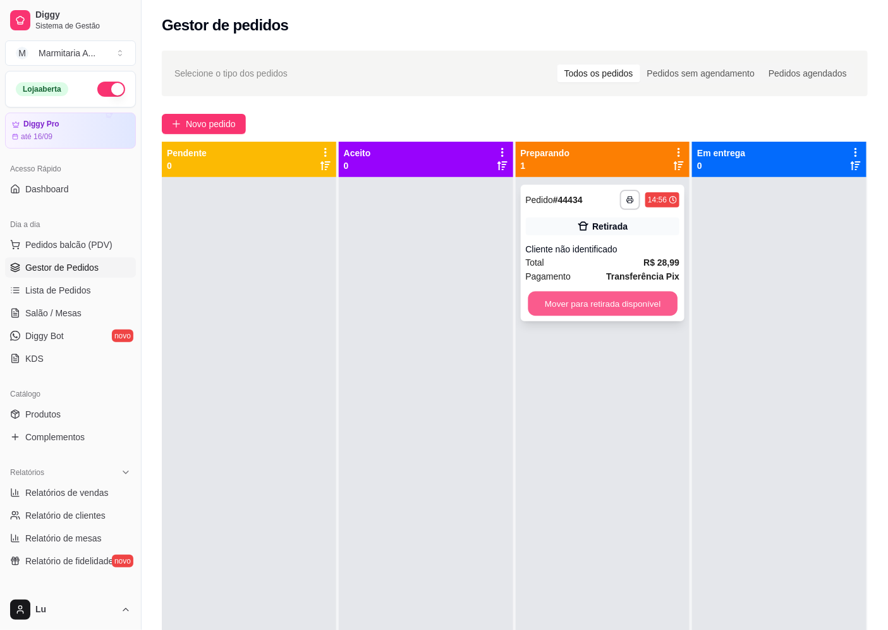
click at [555, 294] on button "Mover para retirada disponível" at bounding box center [602, 303] width 149 height 25
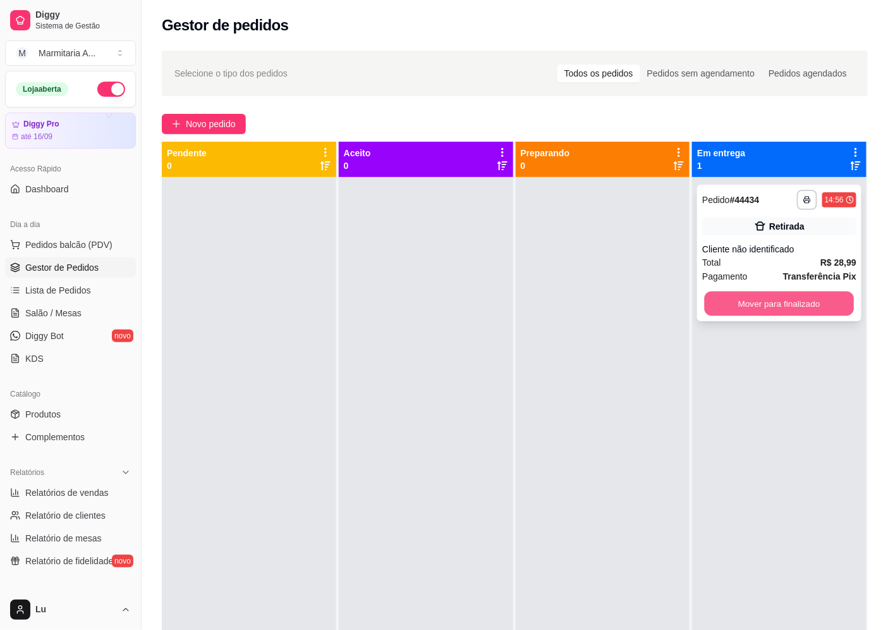
click at [785, 304] on button "Mover para finalizado" at bounding box center [779, 303] width 149 height 25
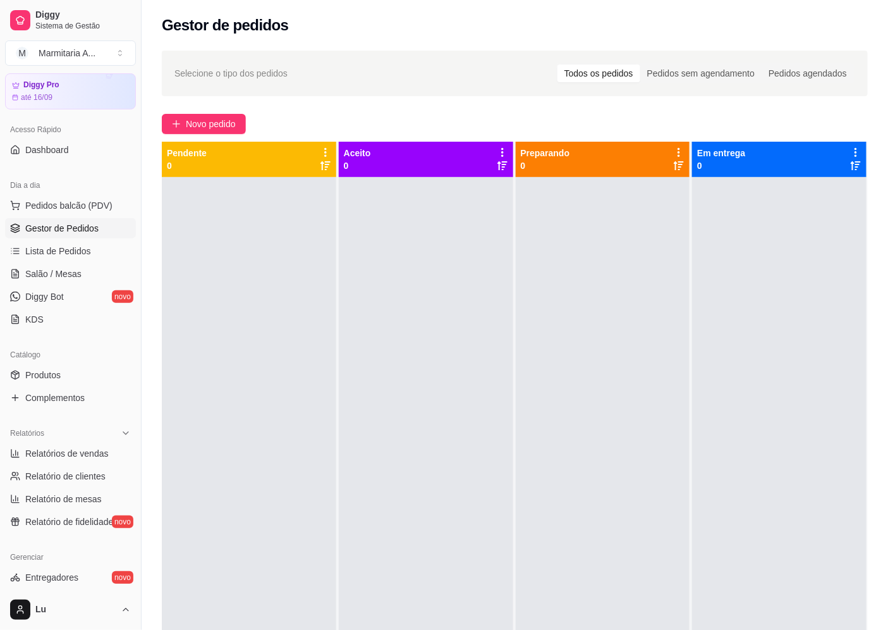
scroll to position [70, 0]
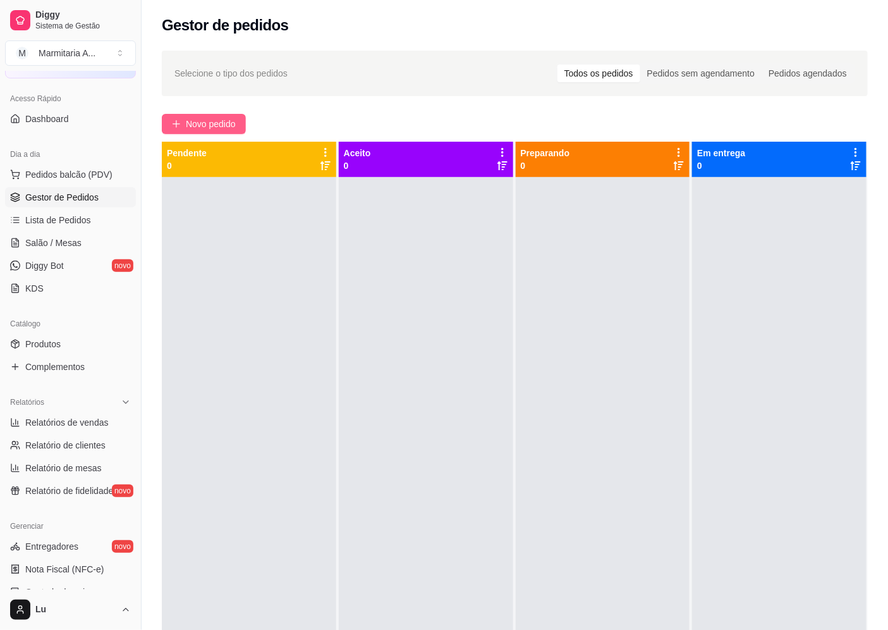
click at [219, 125] on span "Novo pedido" at bounding box center [211, 124] width 50 height 14
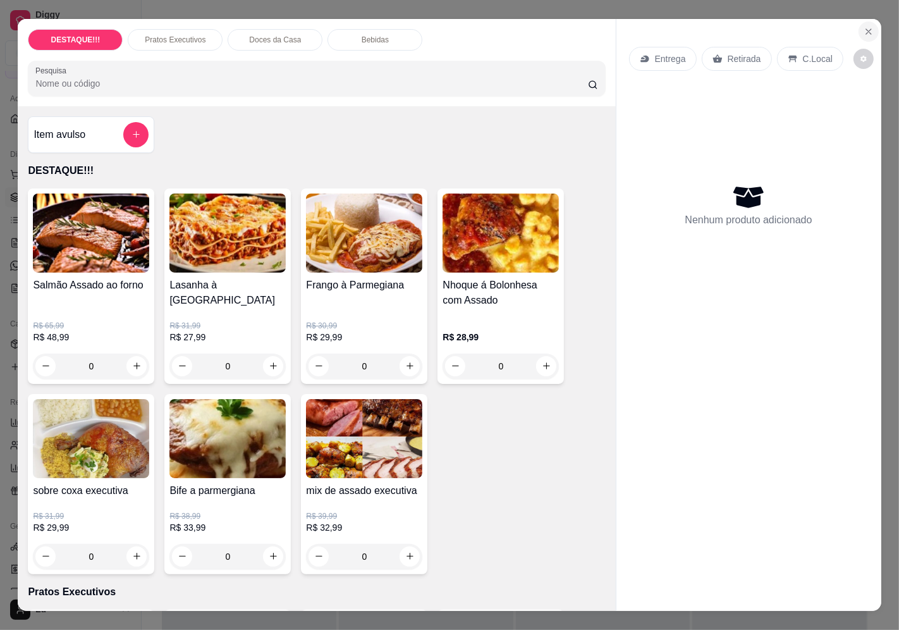
click at [866, 29] on icon "Close" at bounding box center [868, 31] width 5 height 5
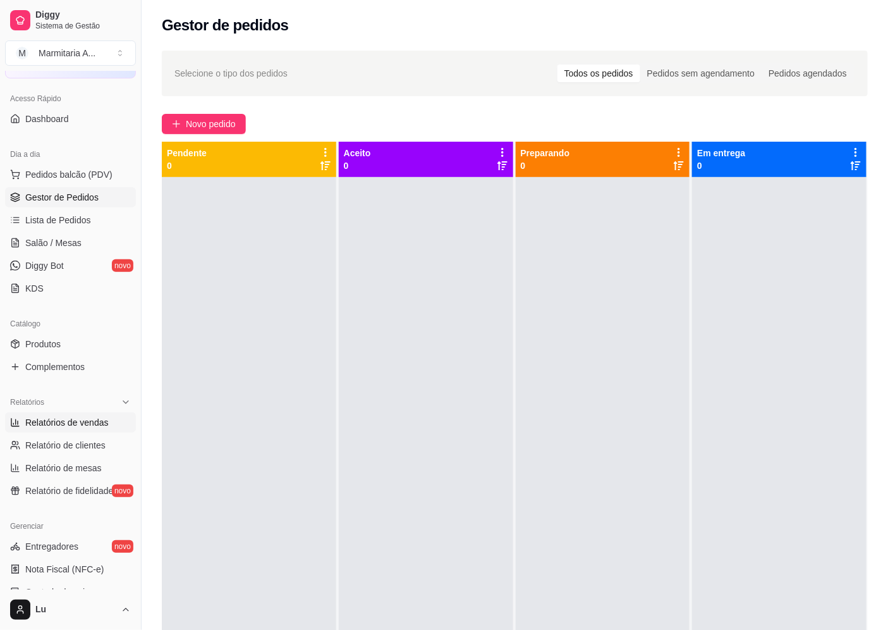
click at [100, 420] on span "Relatórios de vendas" at bounding box center [66, 422] width 83 height 13
select select "ALL"
select select "0"
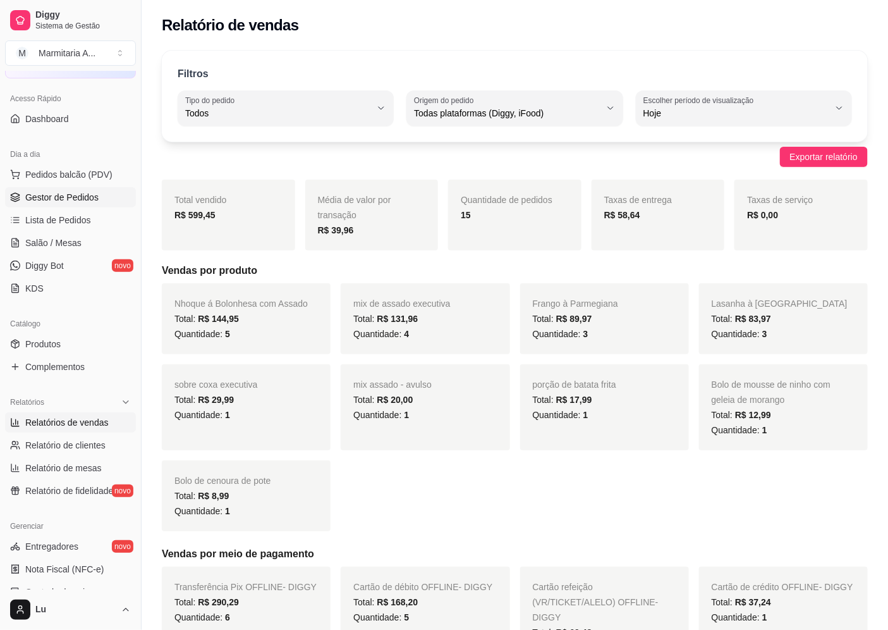
click at [92, 200] on span "Gestor de Pedidos" at bounding box center [61, 197] width 73 height 13
